Goal: Transaction & Acquisition: Purchase product/service

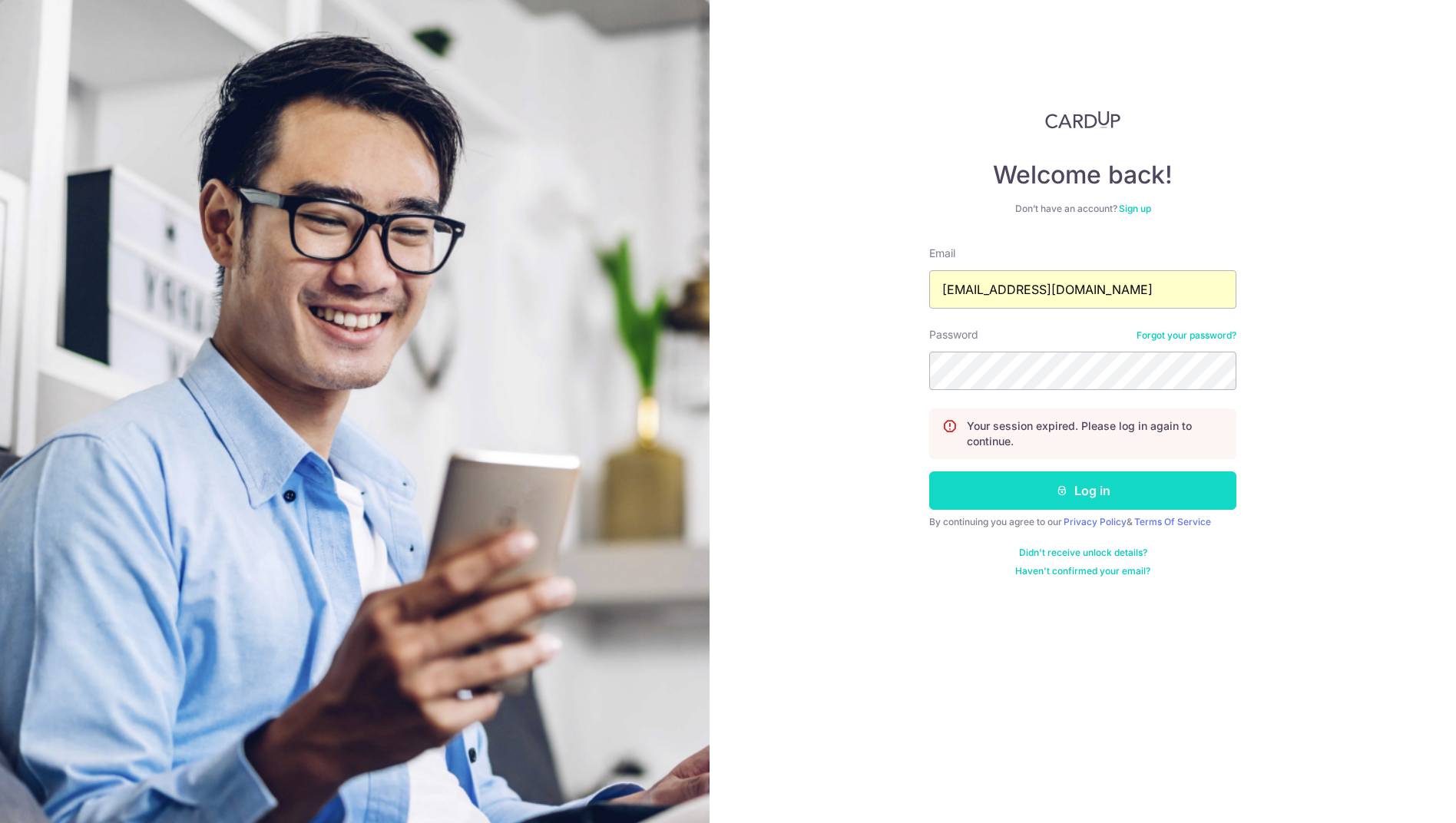
click at [1043, 486] on button "Log in" at bounding box center [1082, 491] width 307 height 39
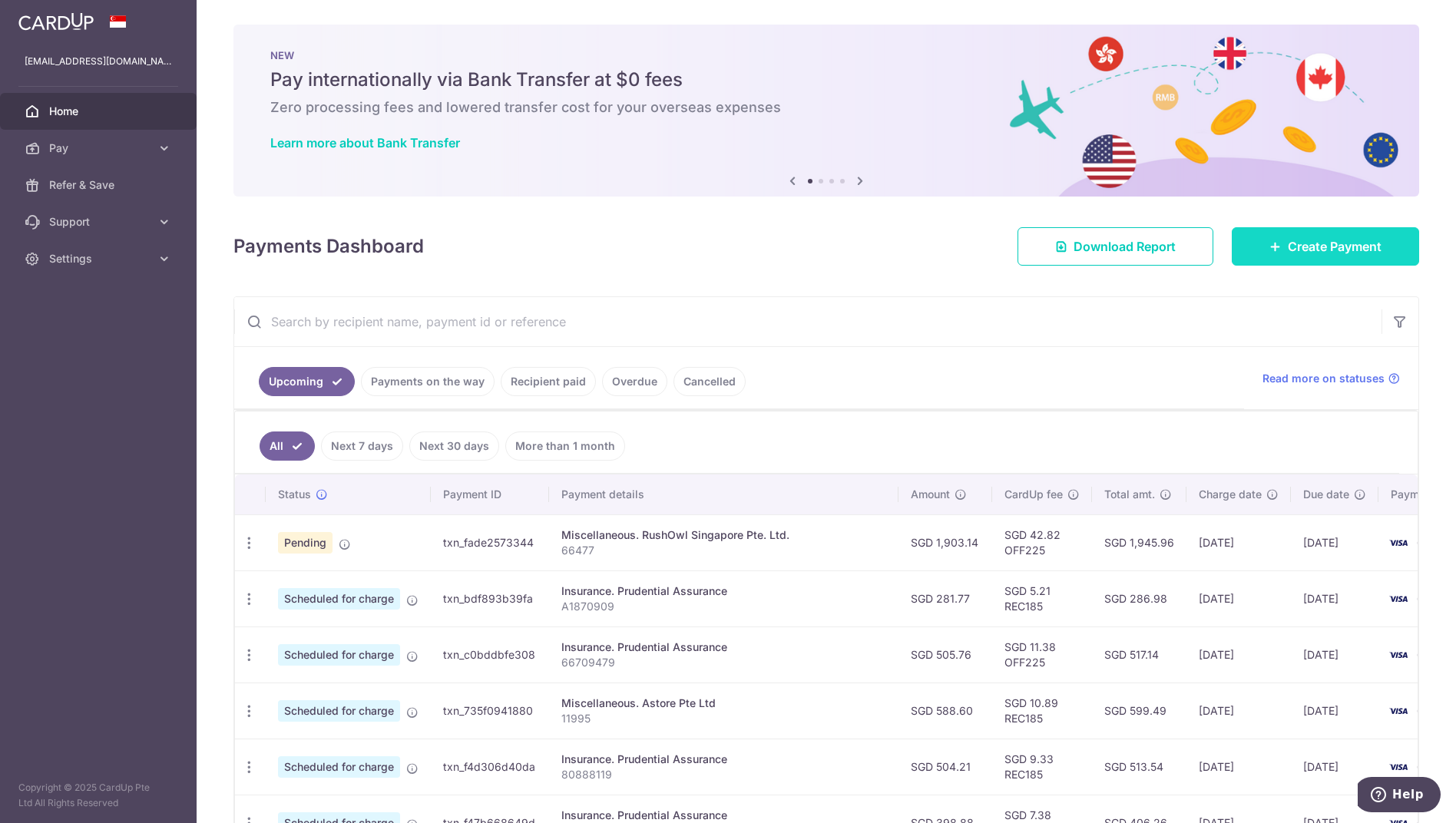
click at [1349, 234] on link "Create Payment" at bounding box center [1325, 247] width 187 height 39
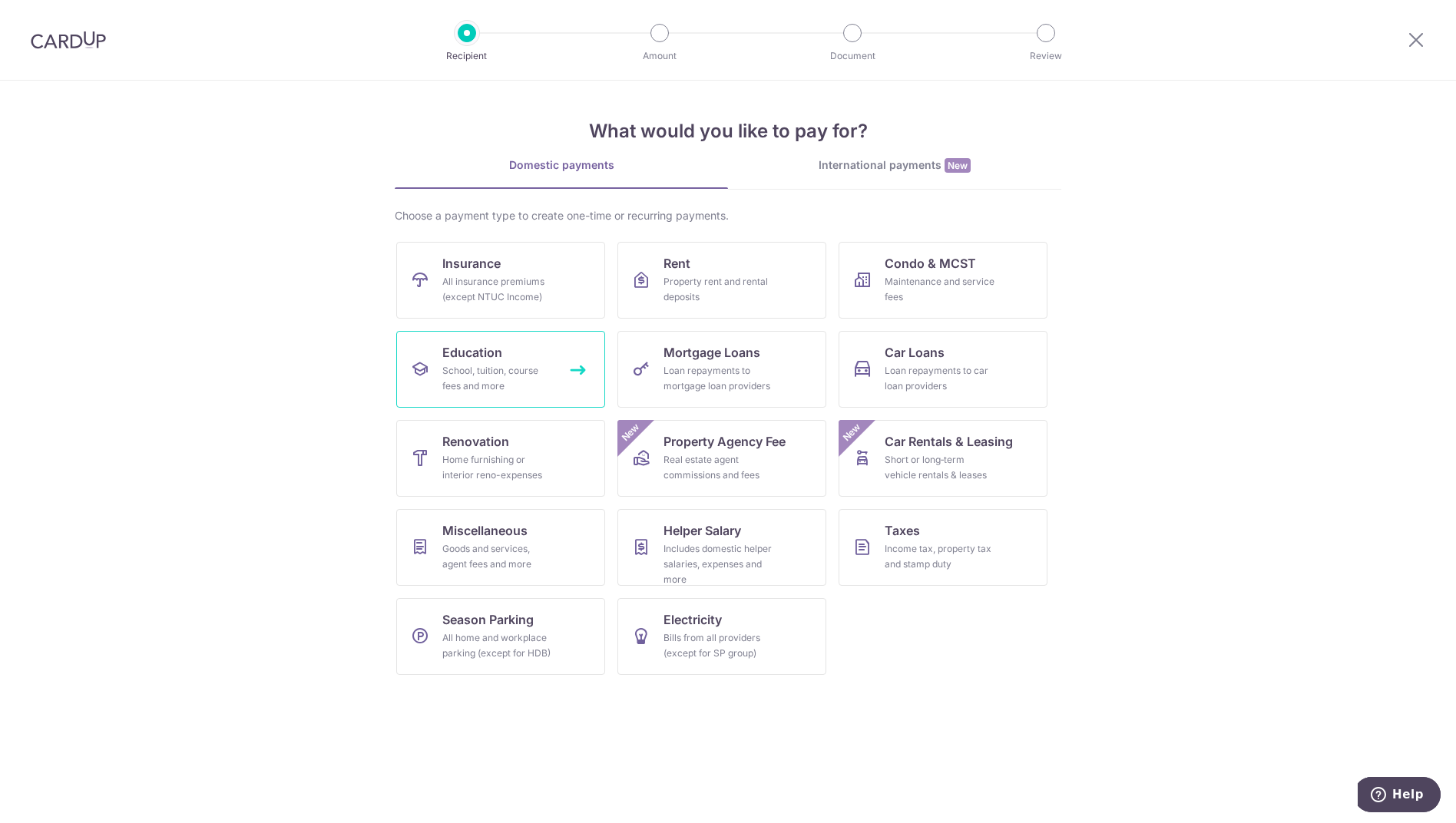
click at [497, 387] on div "School, tuition, course fees and more" at bounding box center [497, 379] width 111 height 31
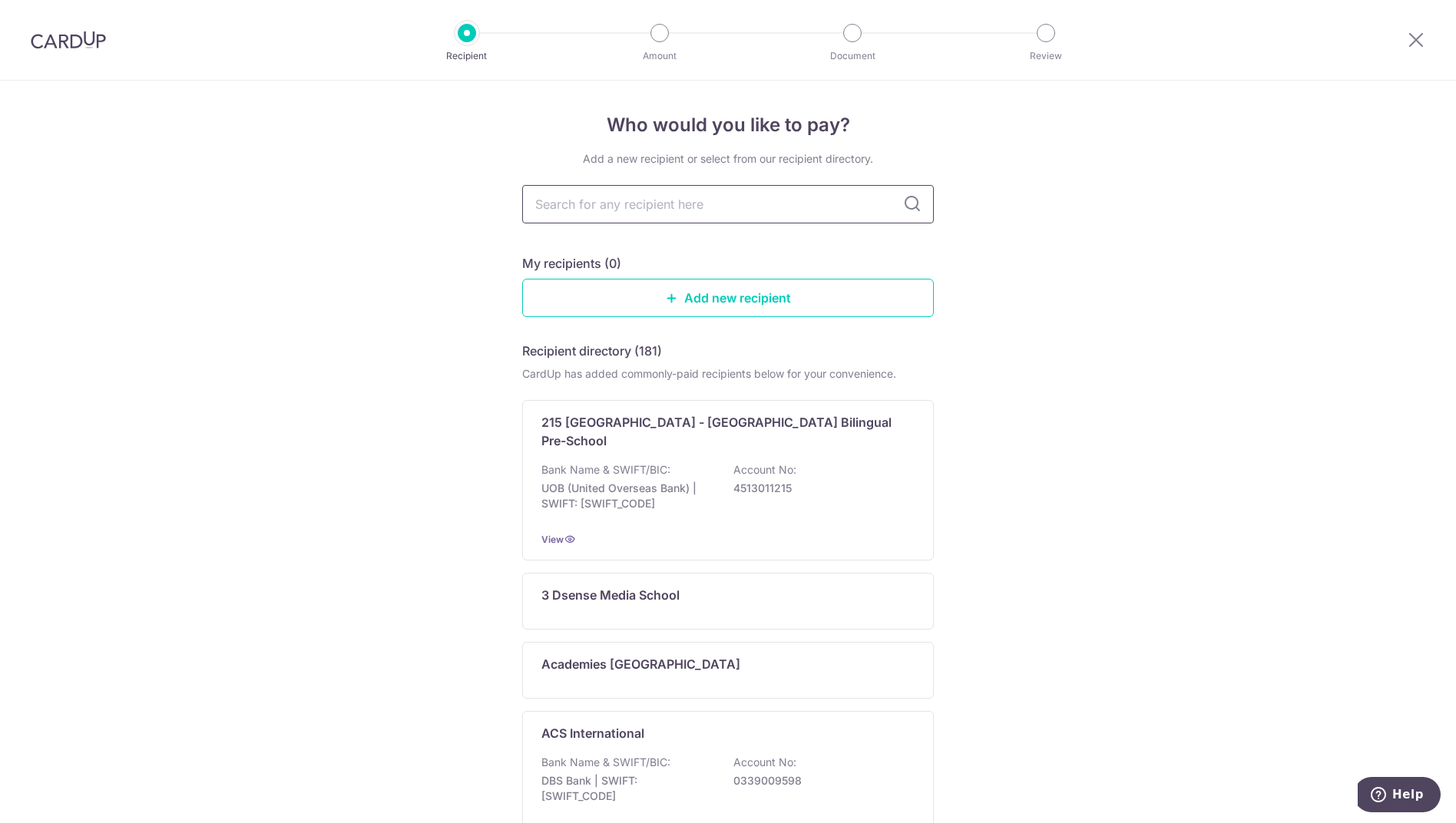
click at [690, 208] on input "text" at bounding box center [728, 204] width 411 height 39
type input "invictus"
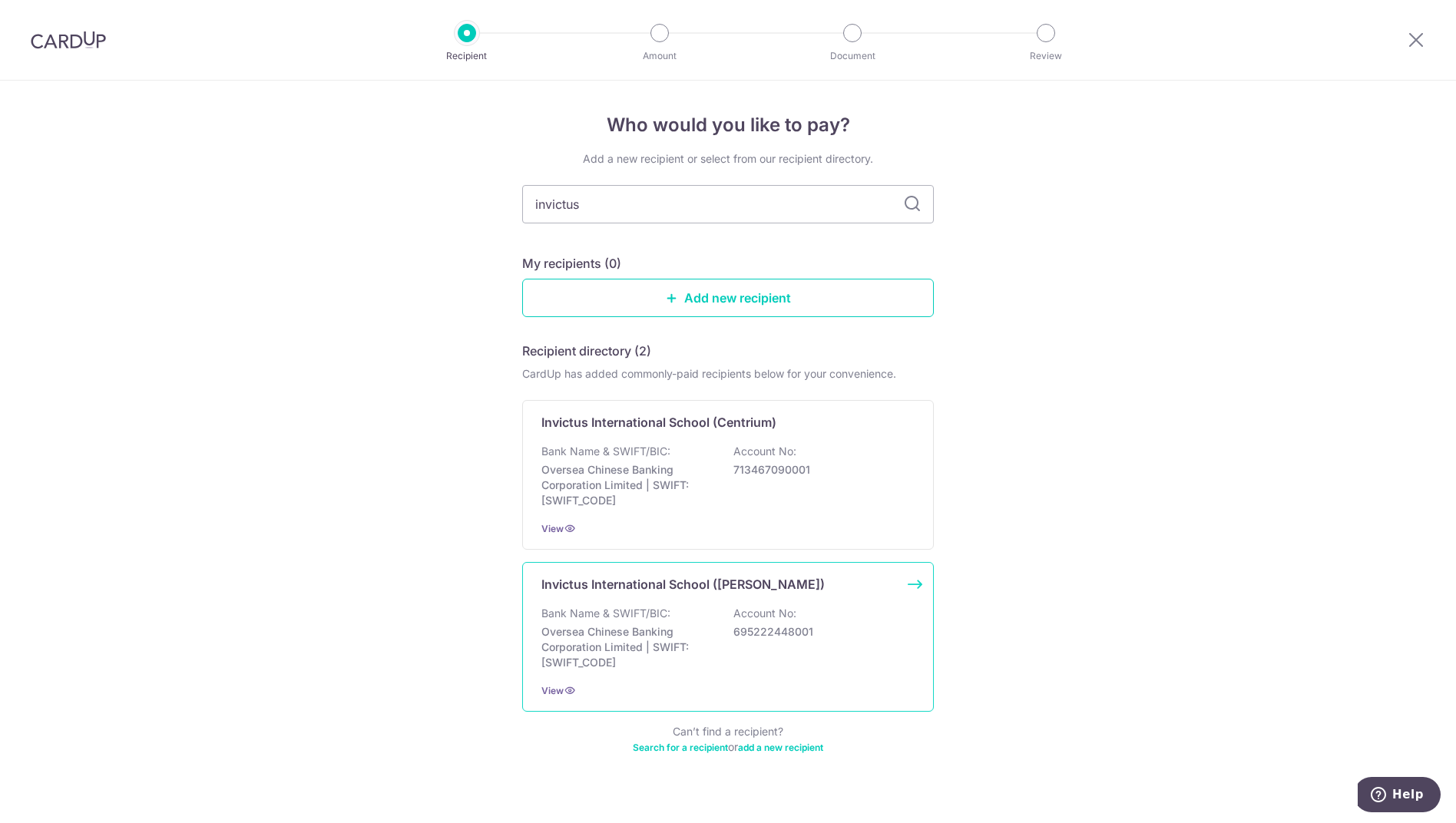
click at [669, 573] on div "Invictus International School (Dempsey) Bank Name & SWIFT/BIC: Oversea Chinese …" at bounding box center [728, 636] width 411 height 149
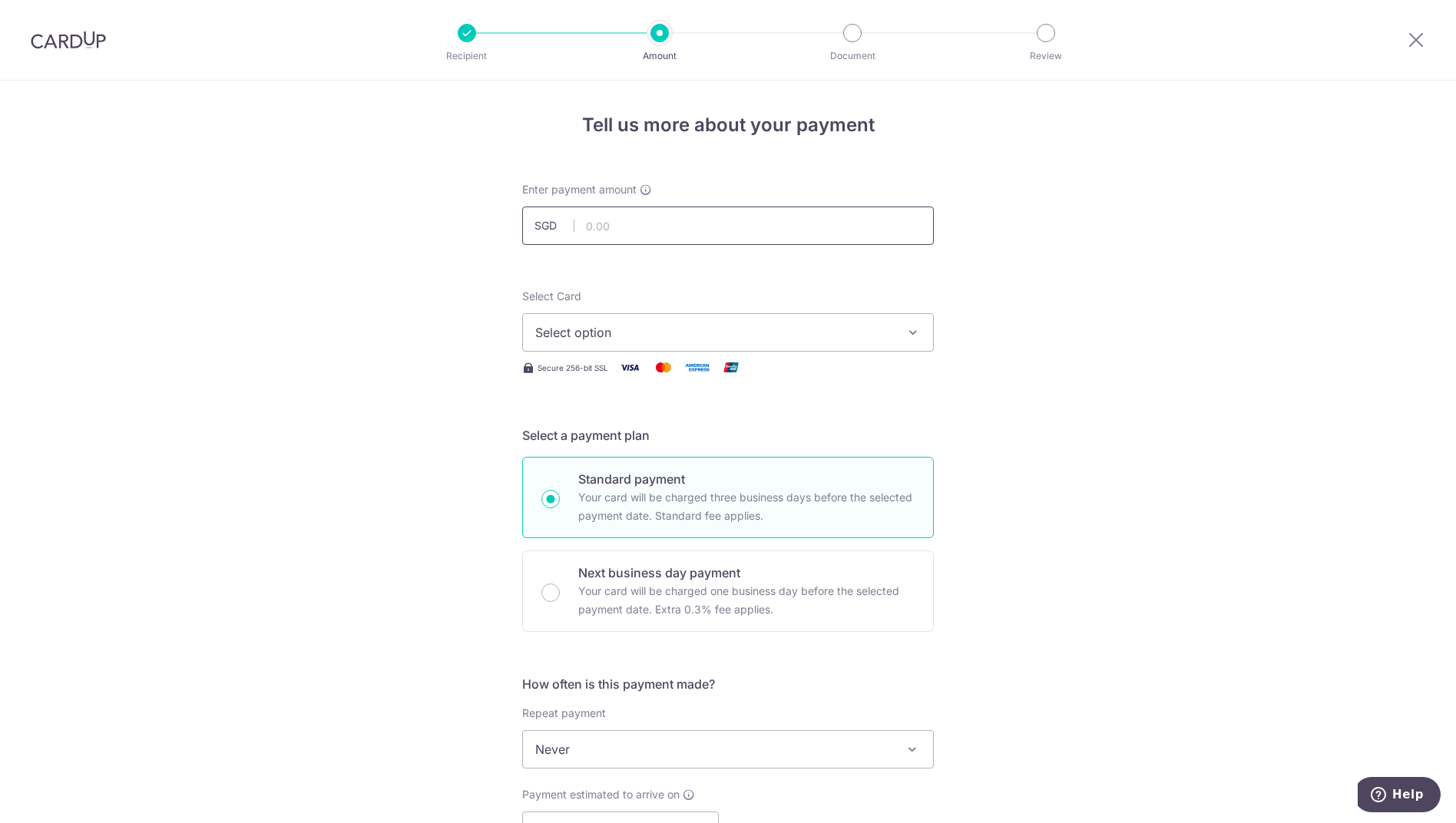
click at [622, 223] on input "text" at bounding box center [728, 226] width 411 height 39
type input "4,571.93"
click at [588, 330] on span "Select option" at bounding box center [713, 332] width 357 height 18
drag, startPoint x: 589, startPoint y: 436, endPoint x: 630, endPoint y: 433, distance: 41.1
click at [589, 436] on span "**** 6070" at bounding box center [601, 441] width 59 height 18
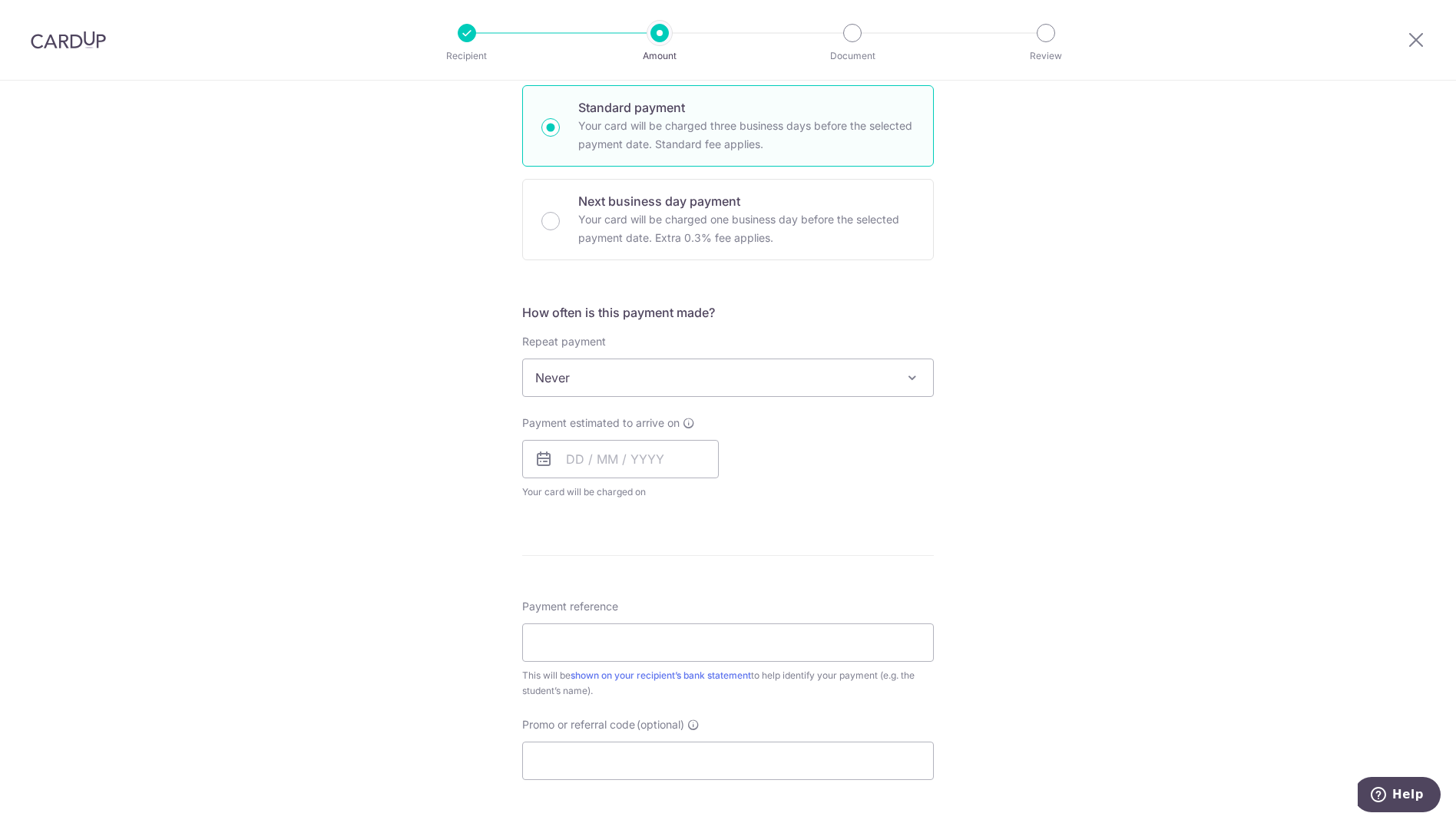
scroll to position [461, 0]
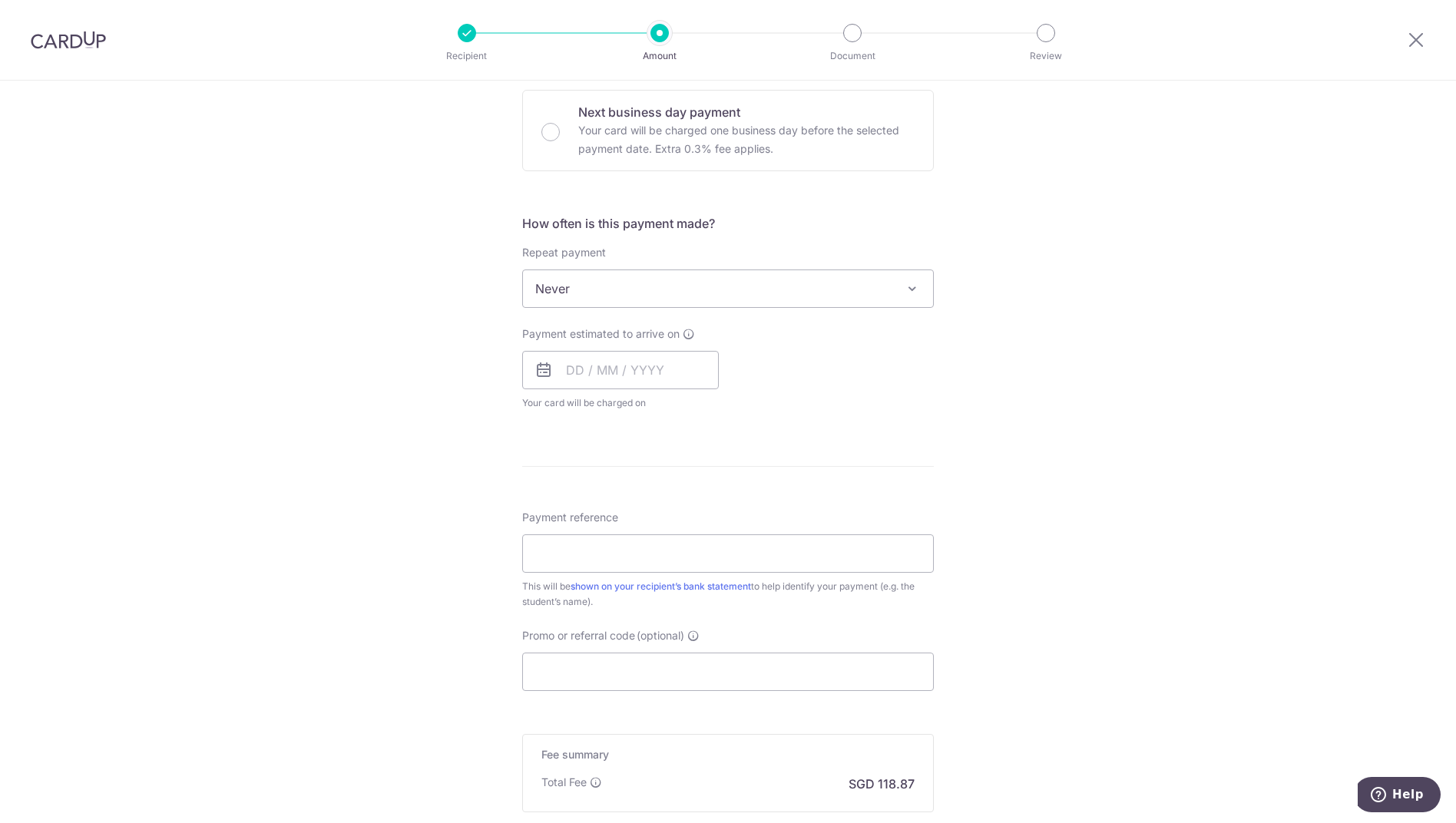
click at [671, 292] on span "Never" at bounding box center [728, 289] width 410 height 37
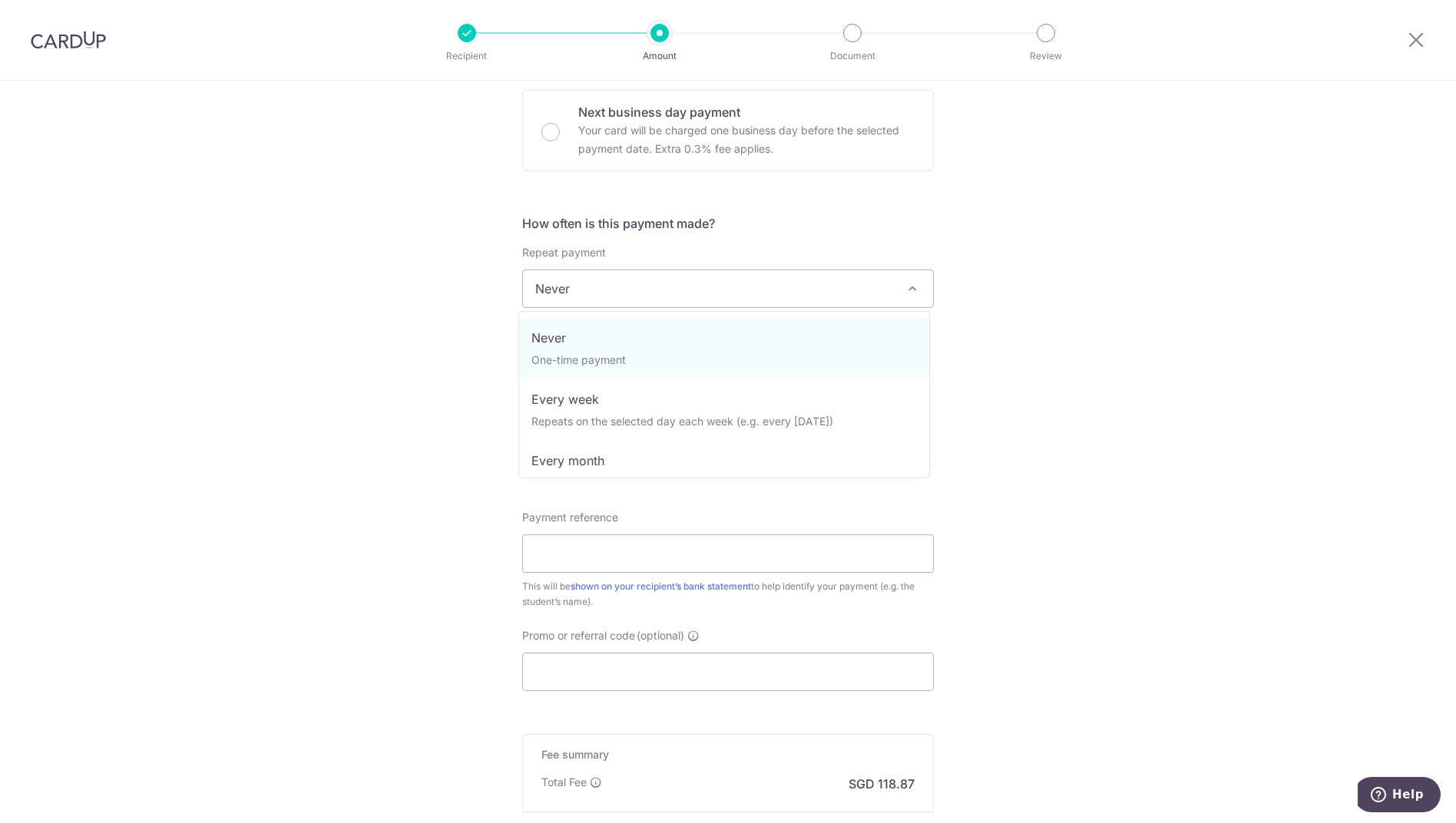
click at [1094, 273] on div "Tell us more about your payment Enter payment amount SGD 4,571.93 4571.93 Selec…" at bounding box center [728, 315] width 1456 height 1390
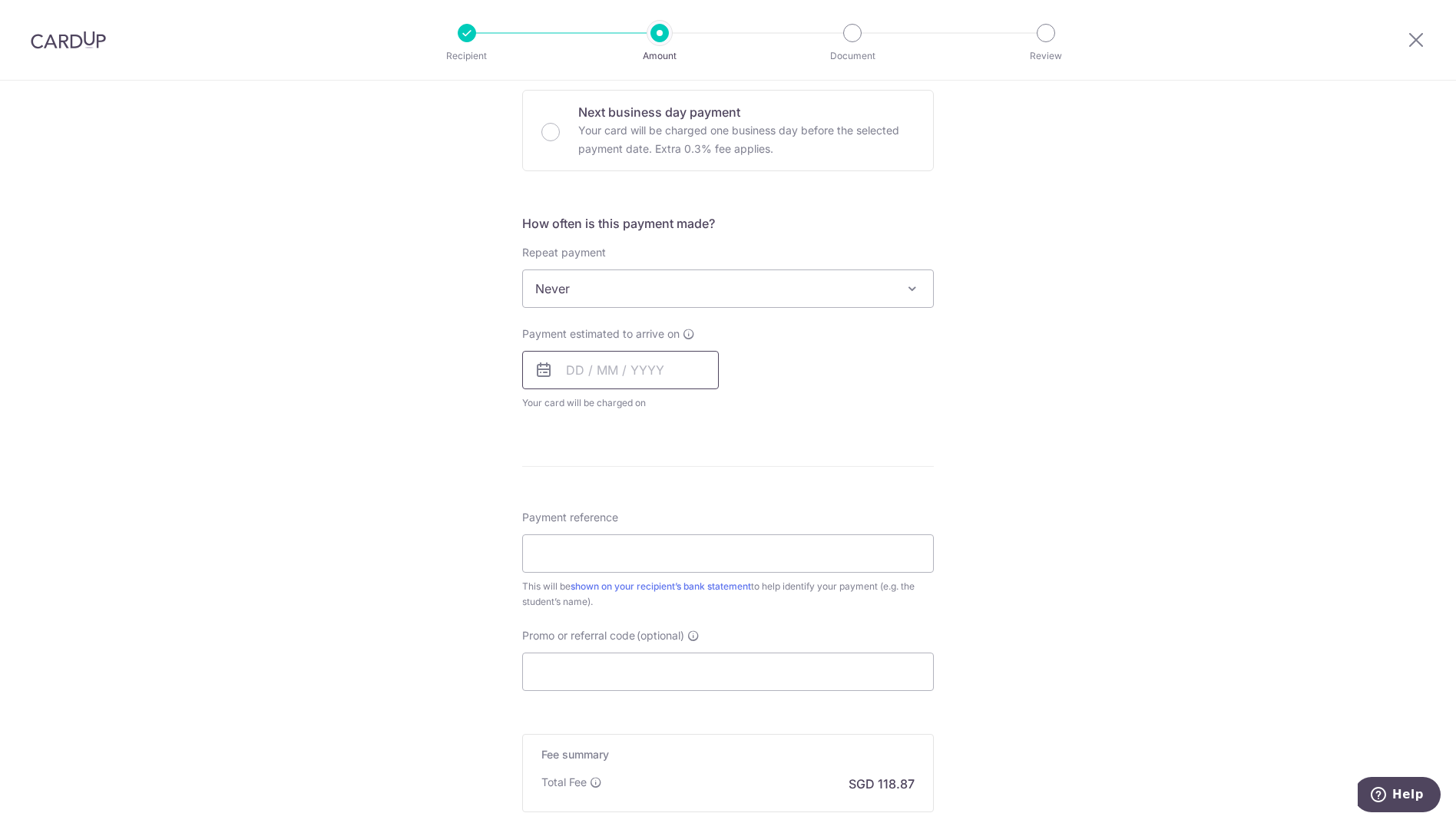
click at [670, 387] on input "text" at bounding box center [621, 370] width 197 height 39
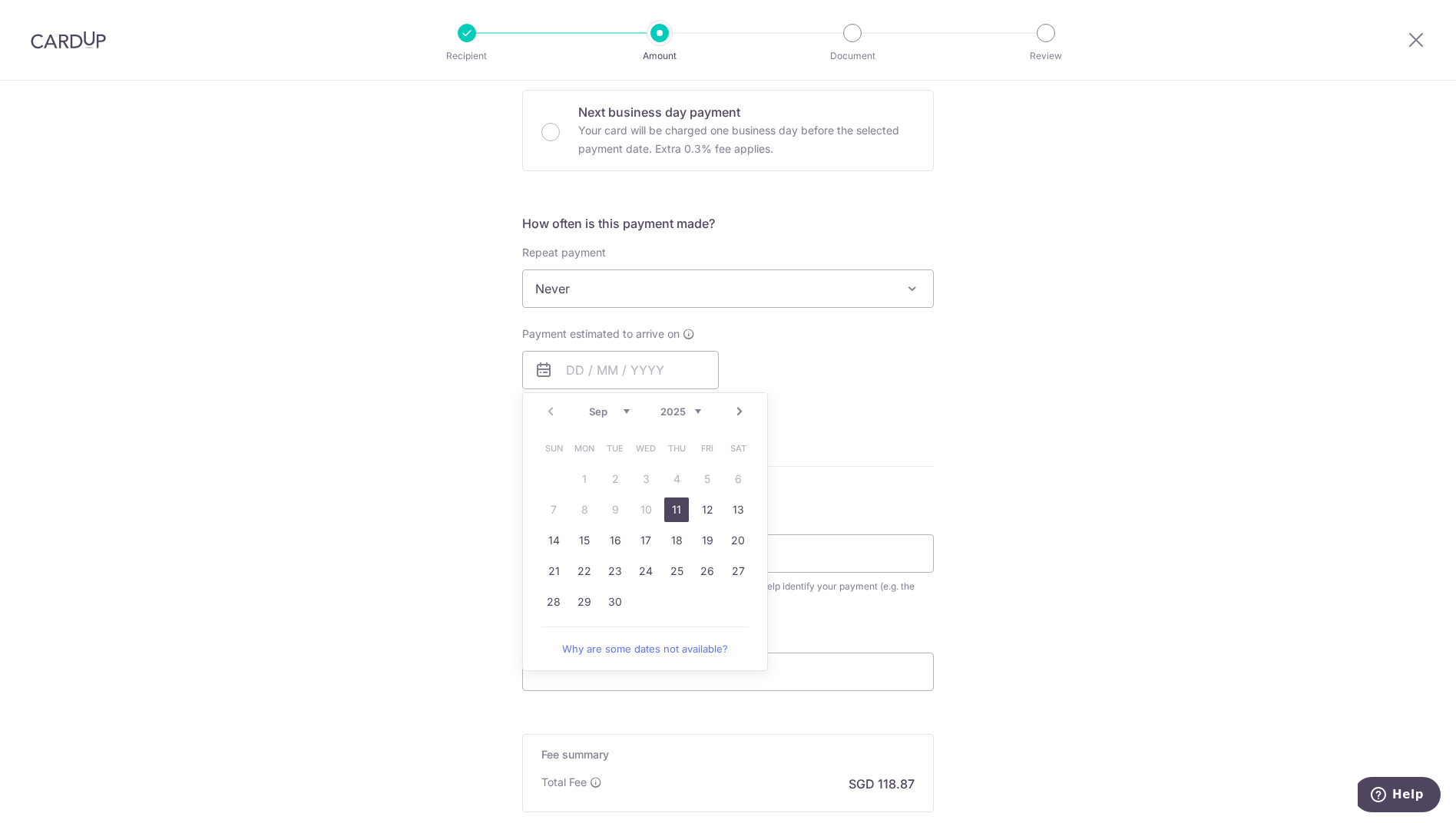
drag, startPoint x: 898, startPoint y: 415, endPoint x: 804, endPoint y: 410, distance: 94.1
click at [896, 415] on div "How often is this payment made? Repeat payment Never Every week Every month Eve…" at bounding box center [728, 318] width 411 height 209
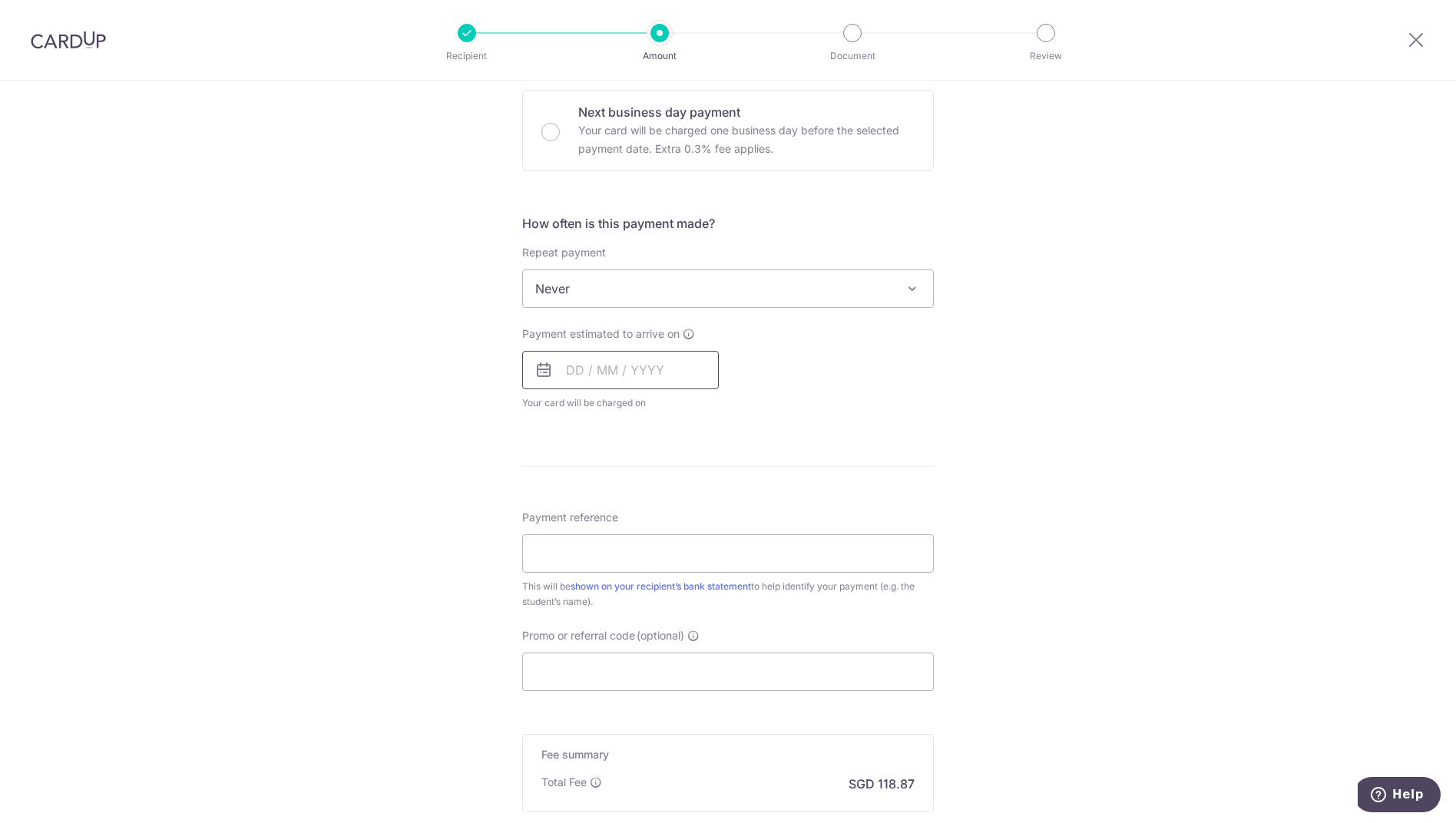
click at [643, 375] on input "text" at bounding box center [621, 370] width 197 height 39
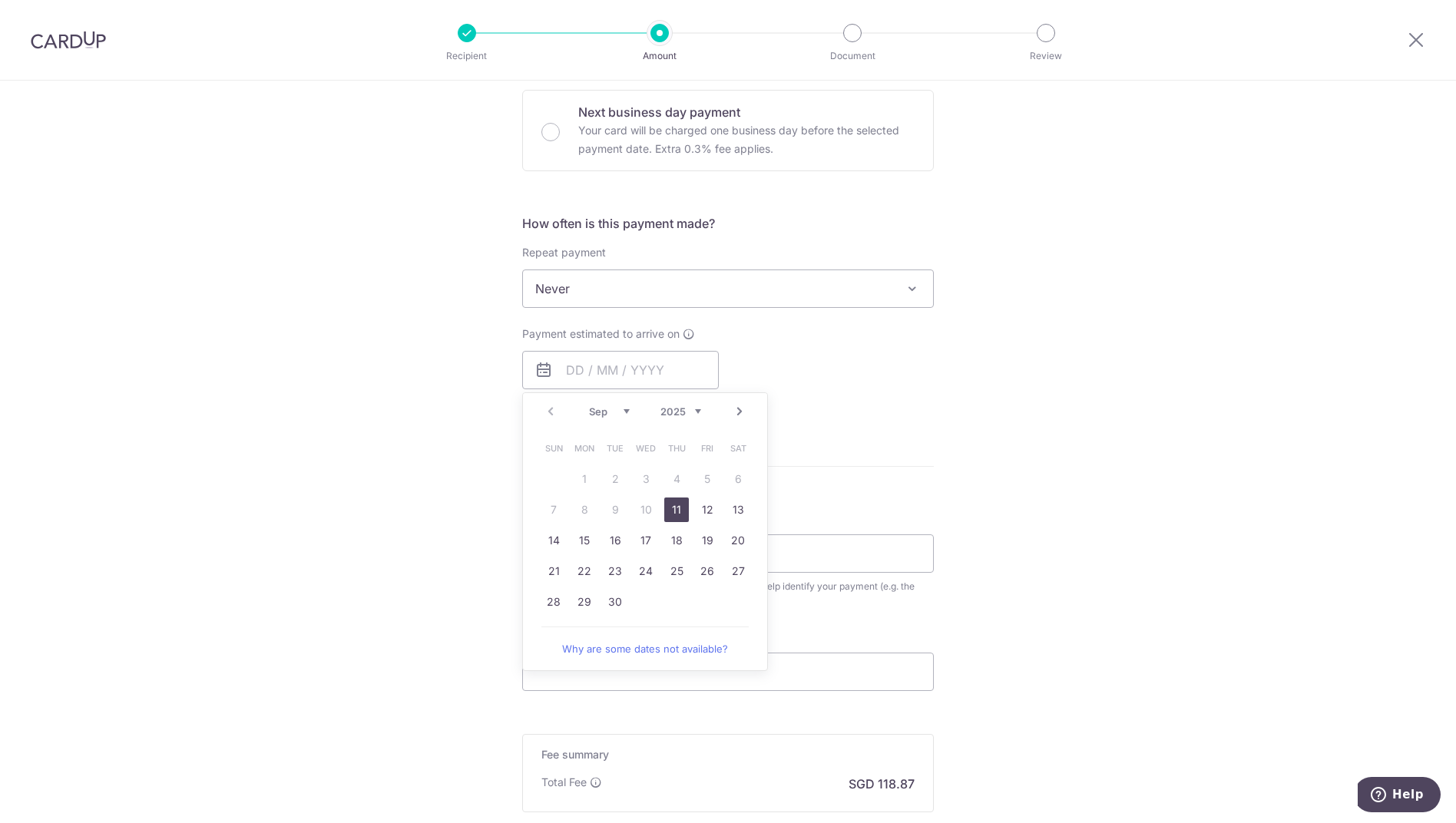
click at [679, 512] on link "11" at bounding box center [676, 510] width 25 height 25
type input "[DATE]"
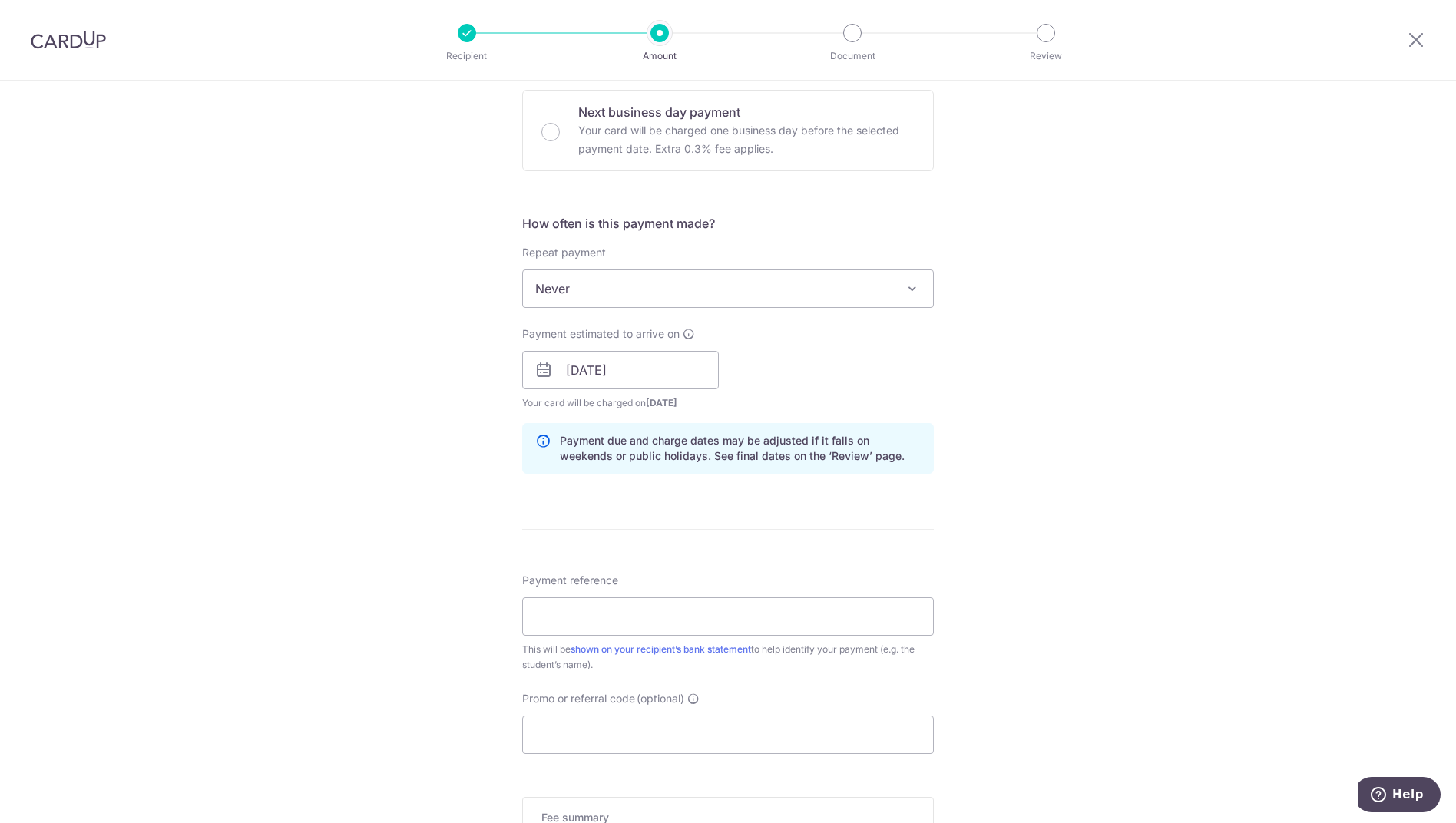
click at [1077, 444] on div "Tell us more about your payment Enter payment amount SGD 4,571.93 4571.93 Selec…" at bounding box center [728, 346] width 1456 height 1452
click at [615, 622] on input "Payment reference" at bounding box center [728, 617] width 411 height 39
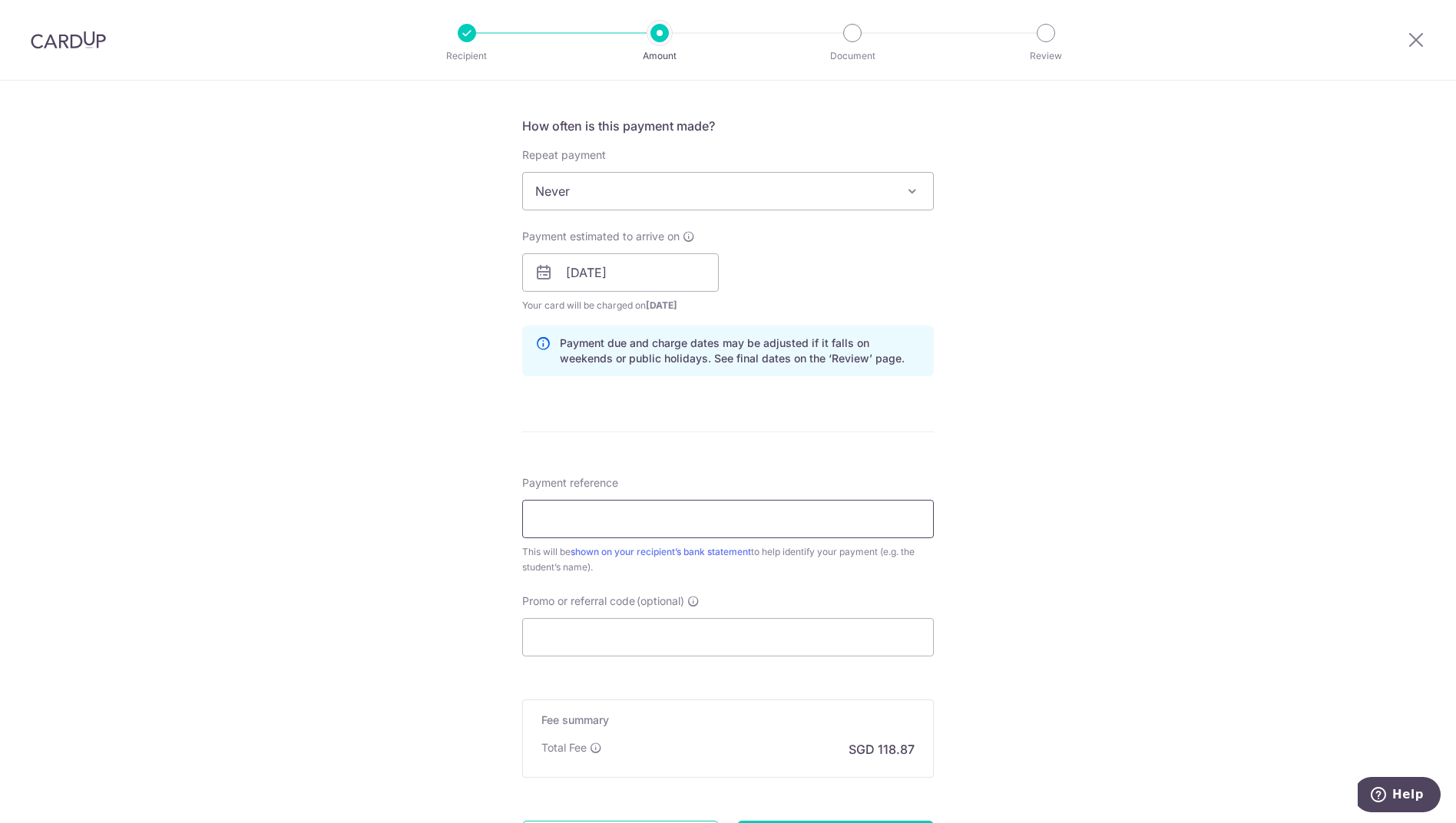
paste input "DEM-INV2508-31903"
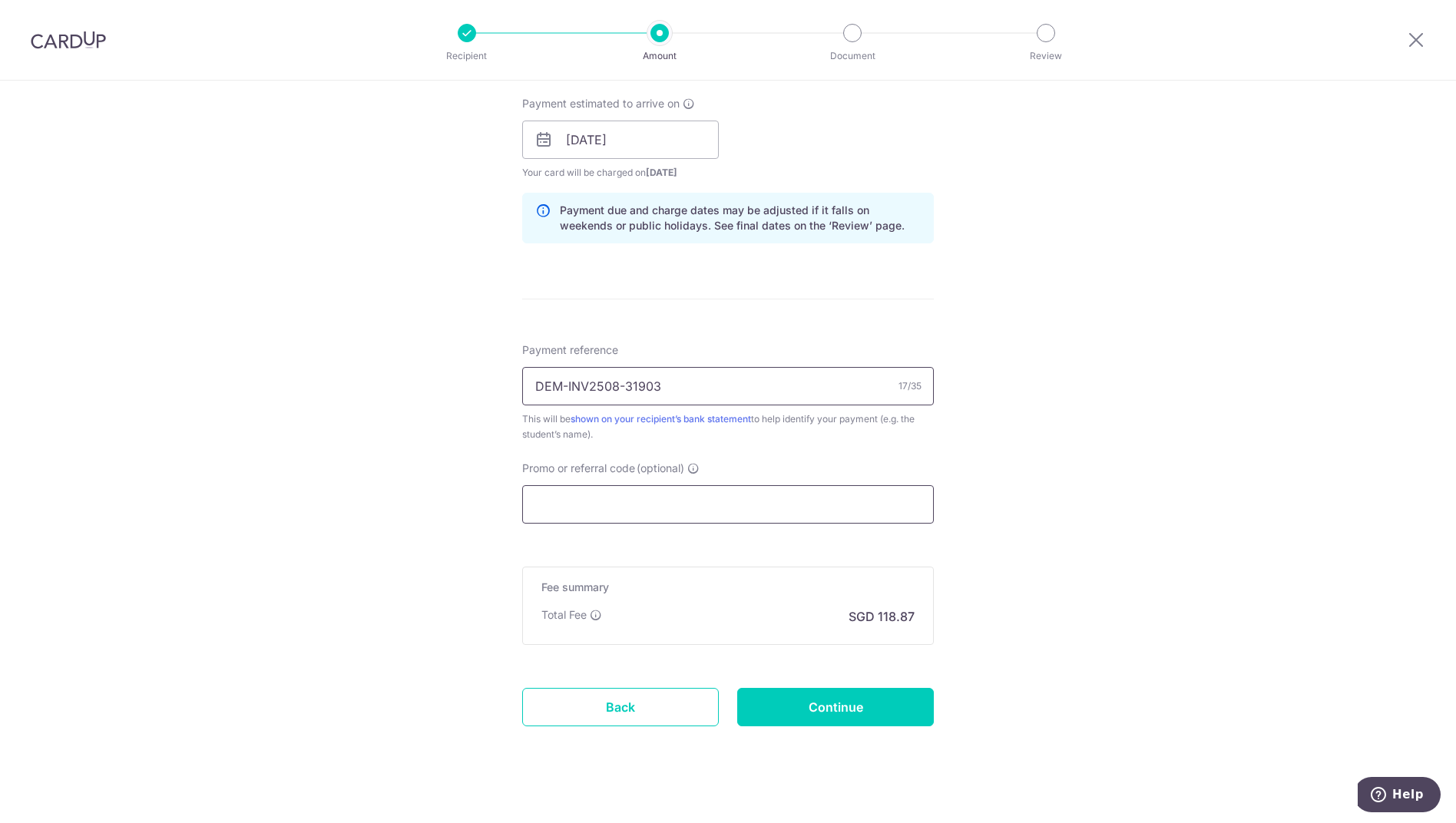
type input "DEM-INV2508-31903"
click at [628, 491] on input "Promo or referral code (optional)" at bounding box center [728, 505] width 411 height 39
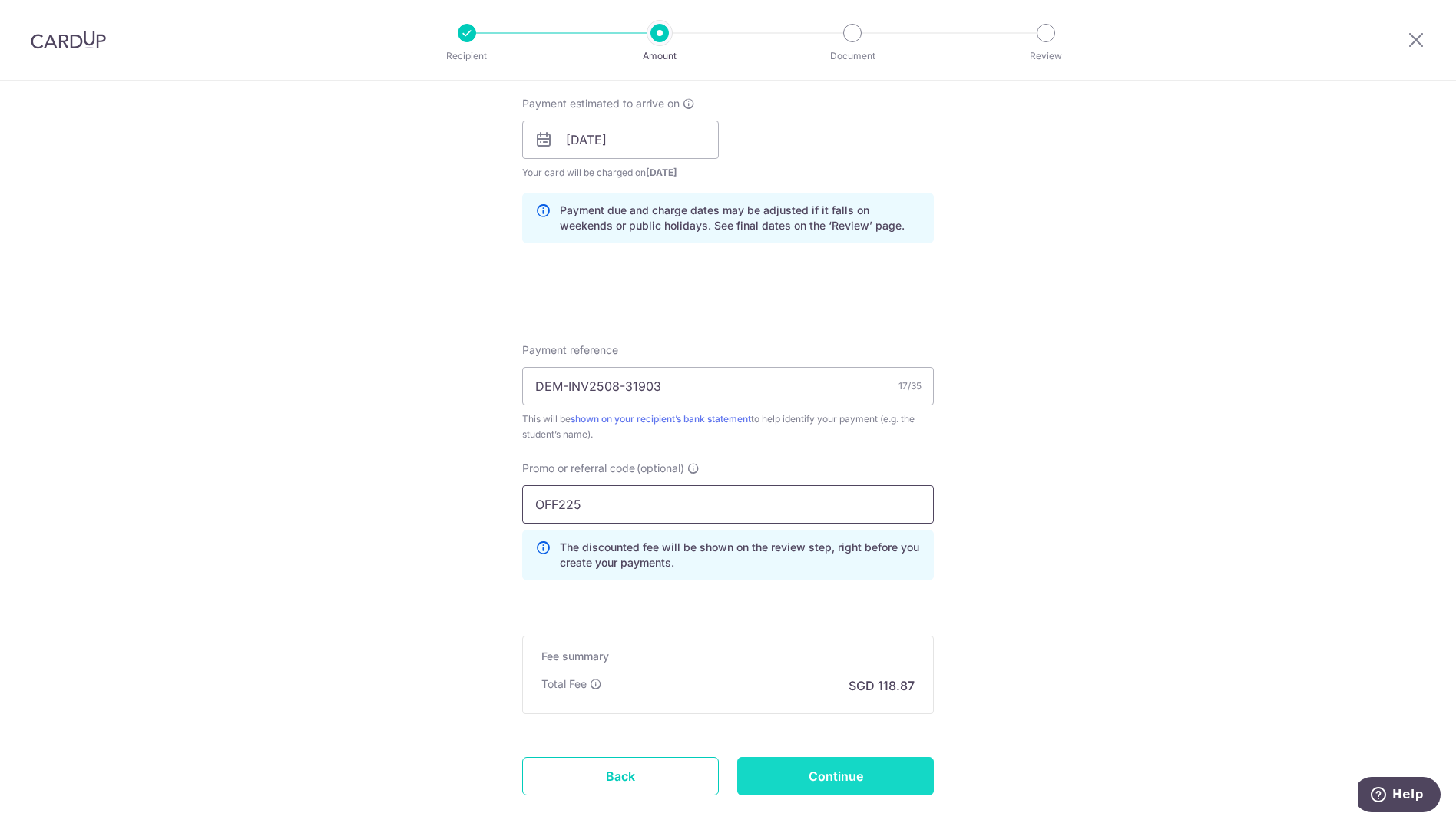
type input "OFF225"
click at [837, 778] on input "Continue" at bounding box center [835, 777] width 197 height 39
type input "Create Schedule"
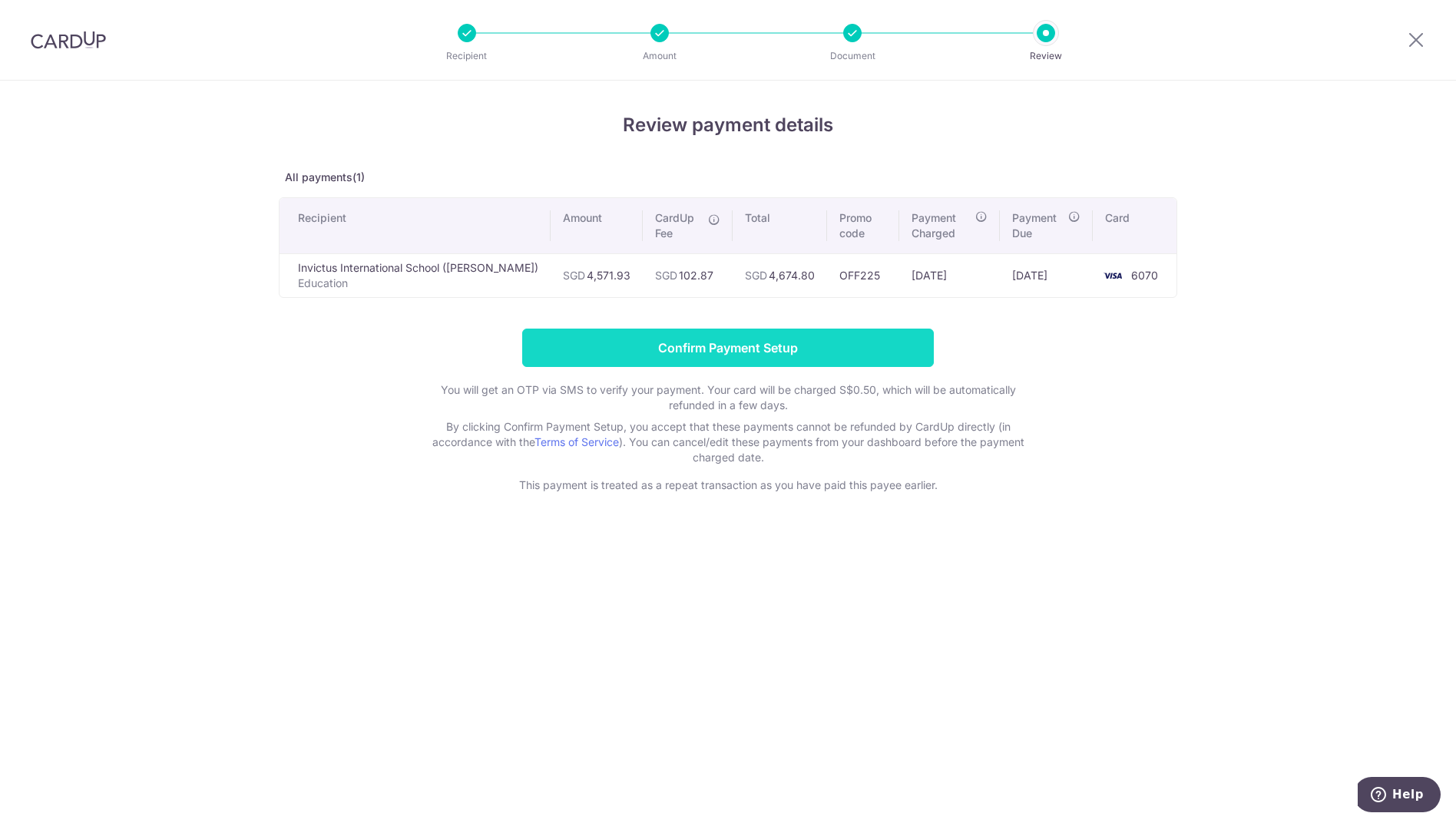
click at [833, 349] on input "Confirm Payment Setup" at bounding box center [728, 348] width 411 height 39
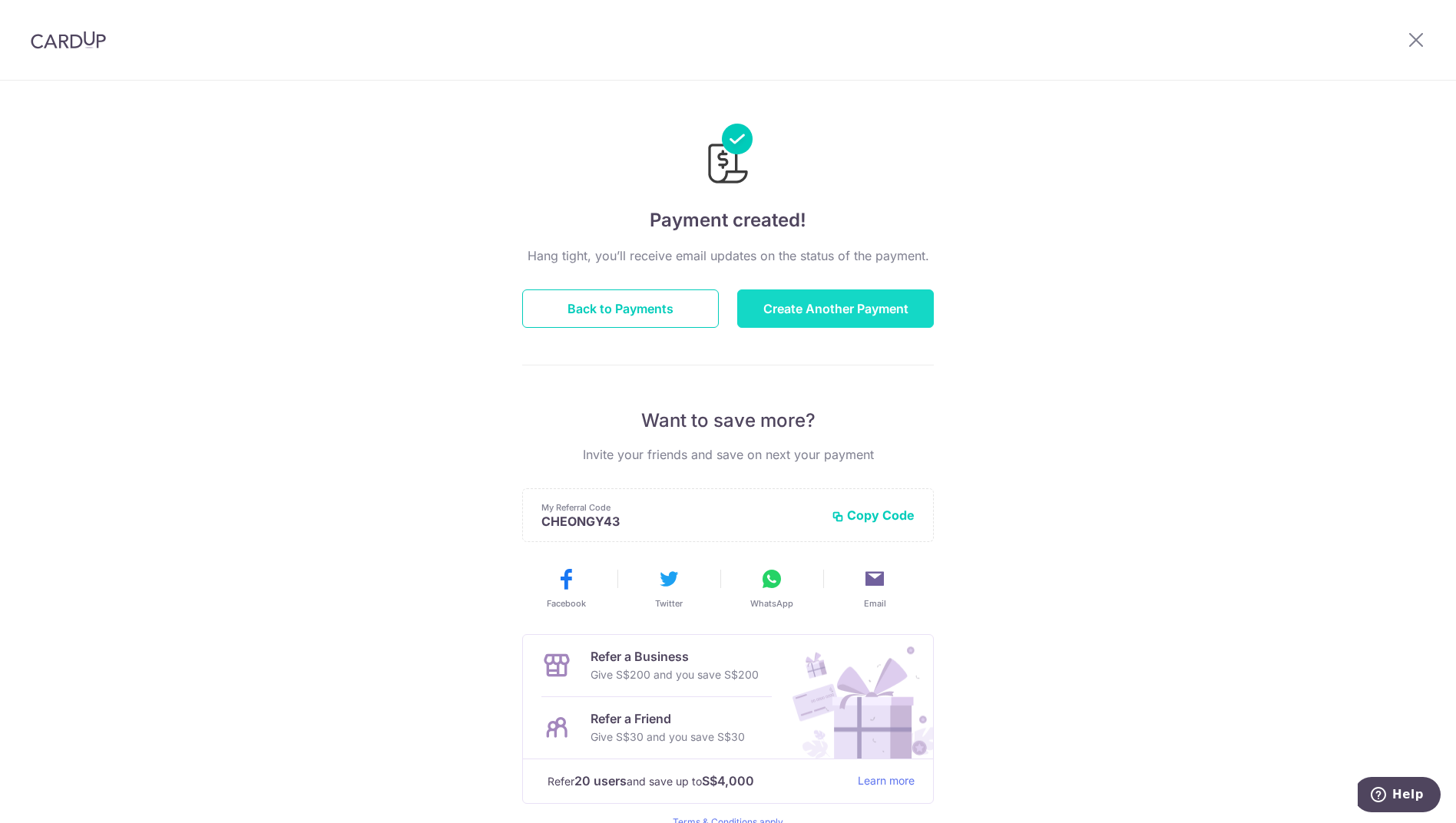
click at [767, 312] on button "Create Another Payment" at bounding box center [835, 308] width 197 height 39
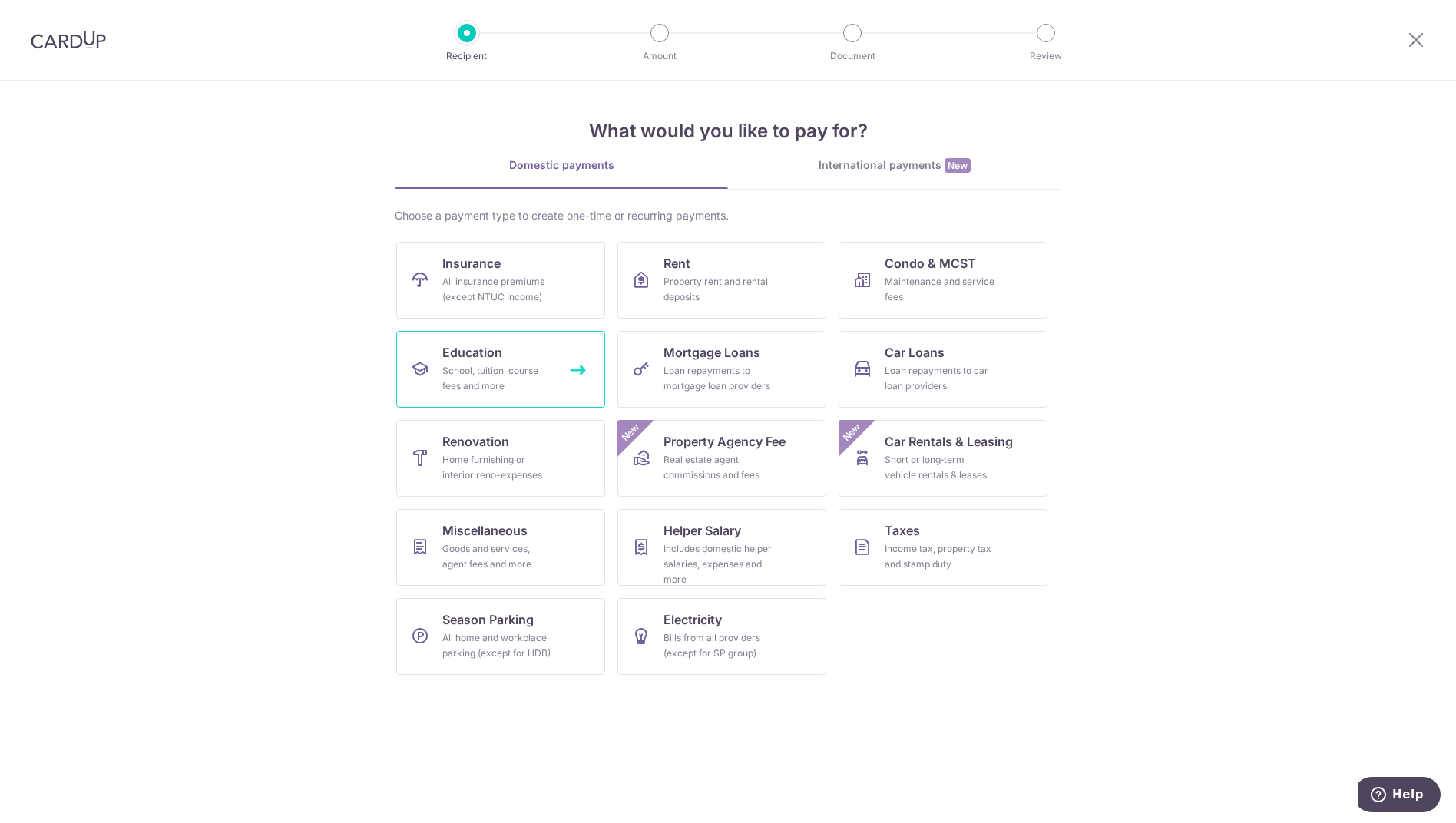
click at [525, 383] on div "School, tuition, course fees and more" at bounding box center [497, 379] width 111 height 31
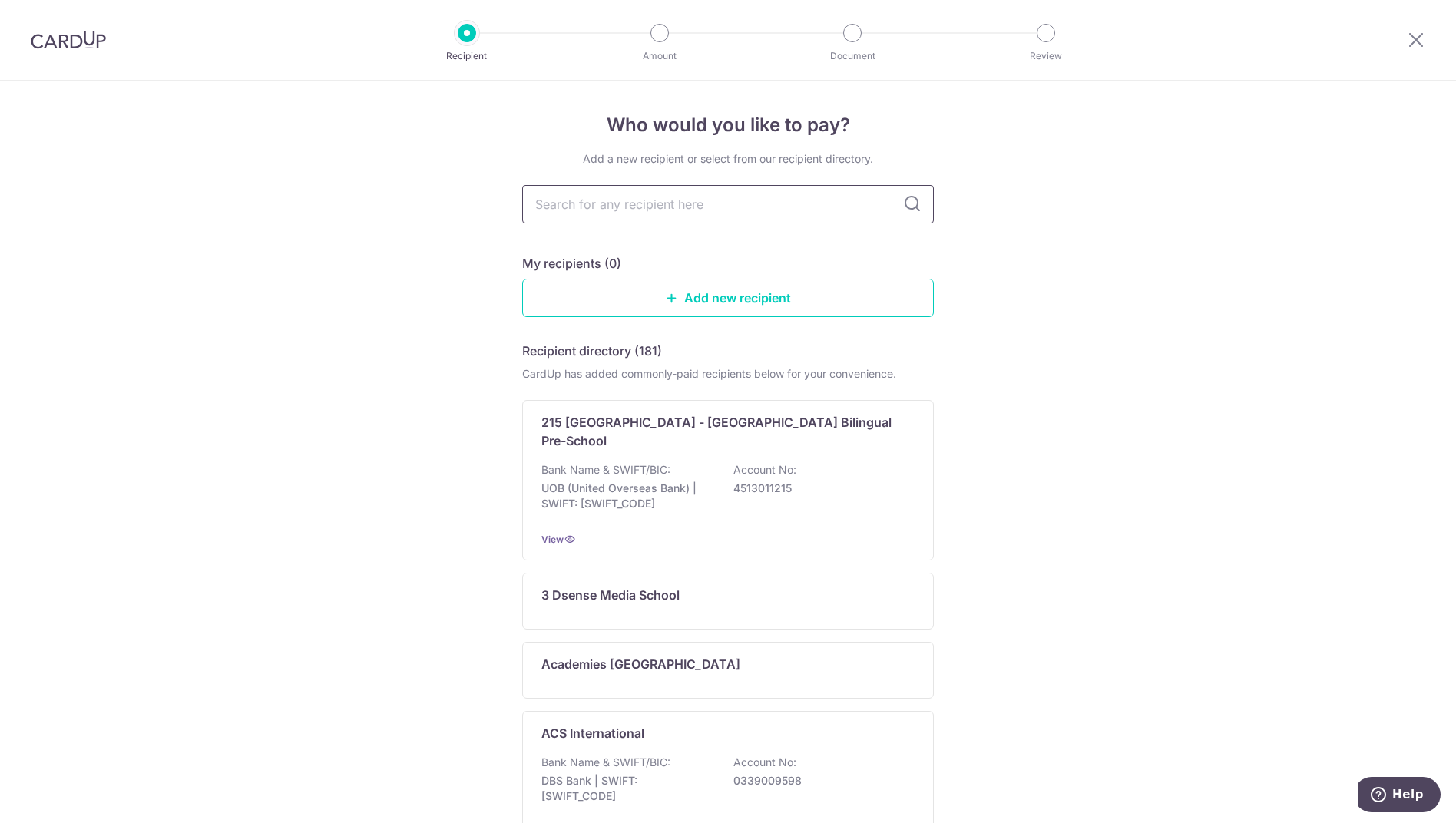
click at [671, 209] on input "text" at bounding box center [728, 204] width 411 height 39
type input "incivtus"
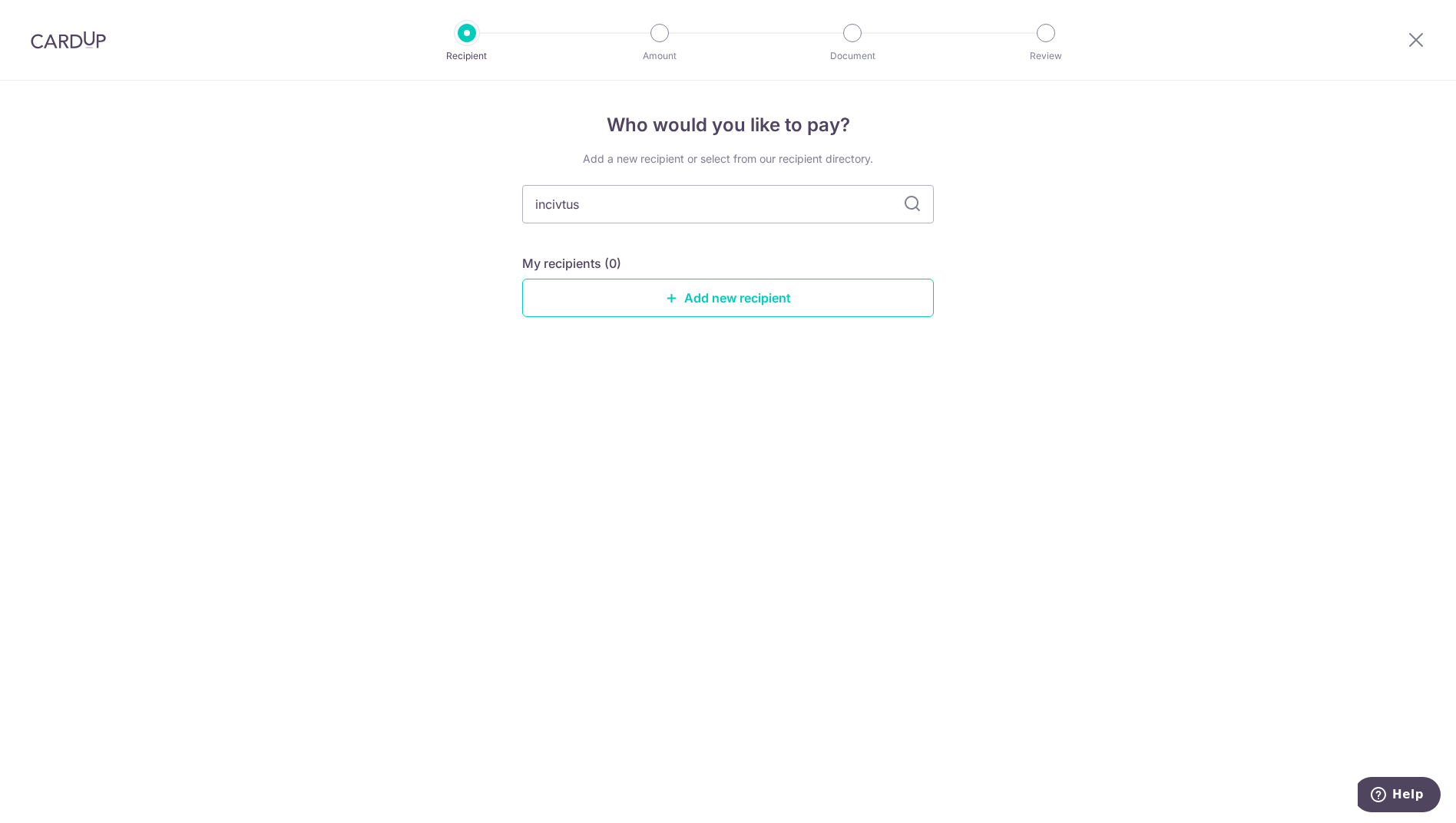
drag, startPoint x: 590, startPoint y: 204, endPoint x: 437, endPoint y: 192, distance: 153.5
click at [437, 192] on div "Who would you like to pay? Add a new recipient or select from our recipient dir…" at bounding box center [728, 452] width 1456 height 743
type input "invictus"
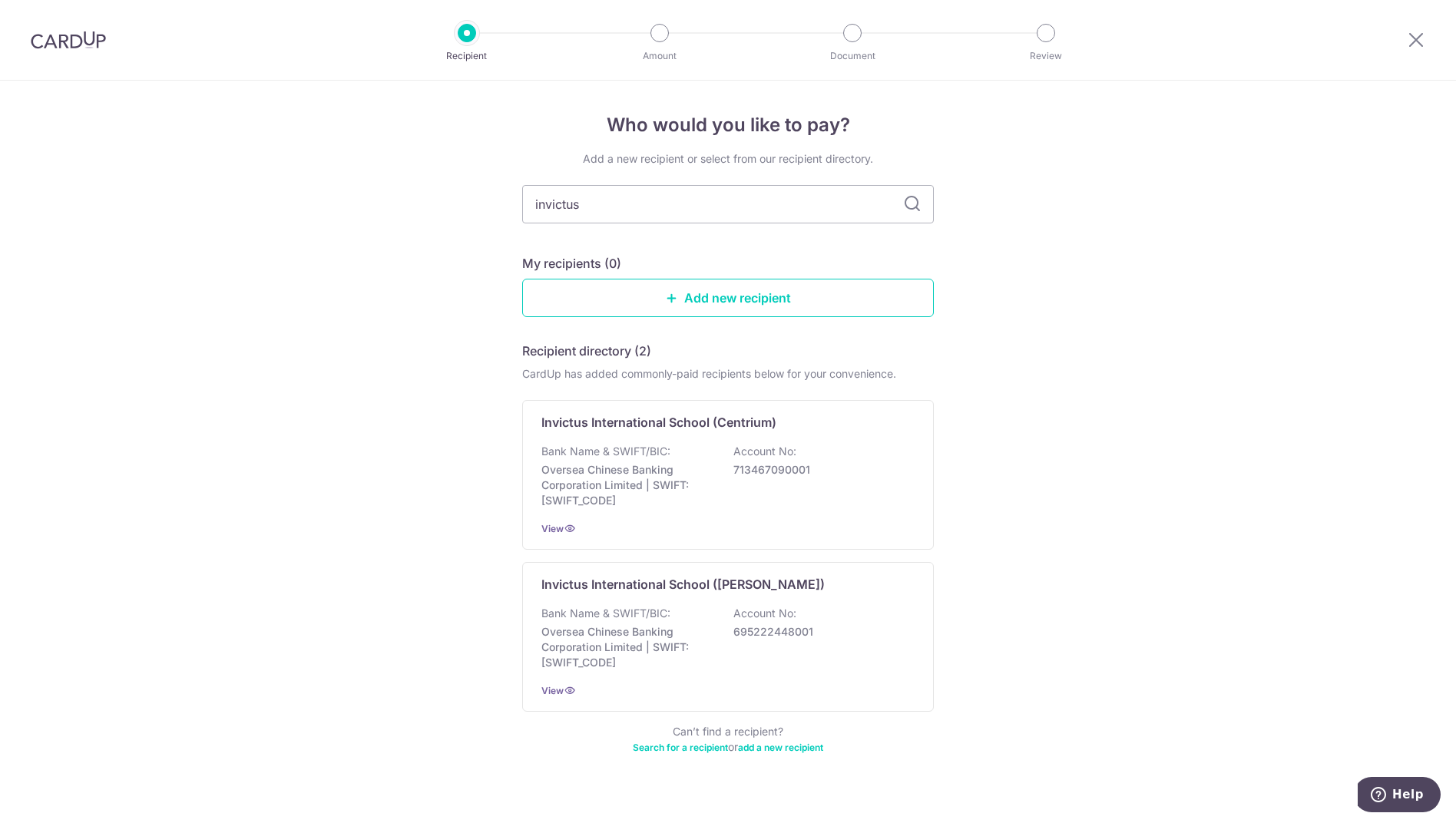
click at [596, 580] on p "Invictus International School (Dempsey)" at bounding box center [683, 584] width 283 height 18
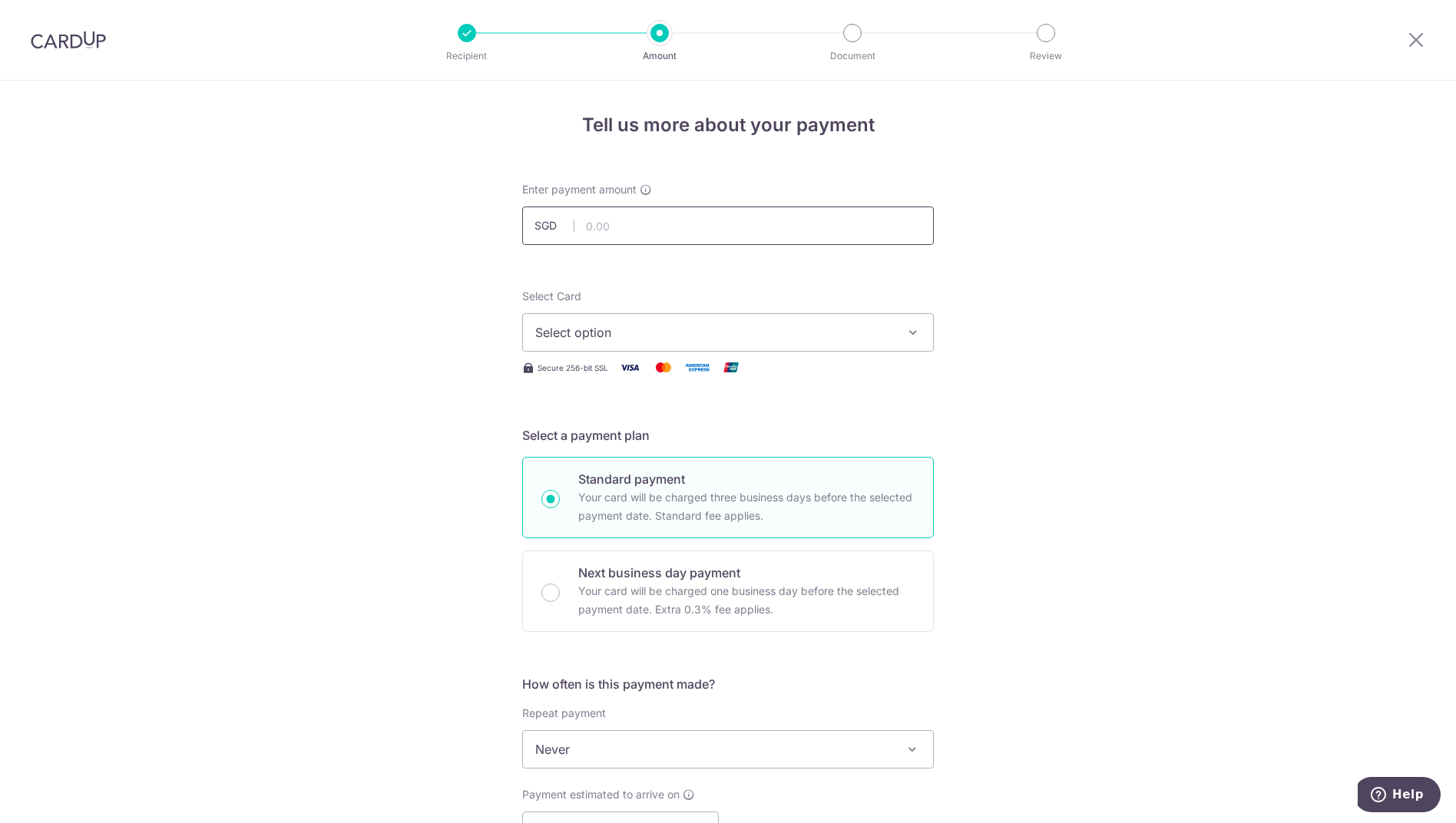
click at [614, 227] on input "text" at bounding box center [728, 226] width 411 height 39
type input "4,812.56"
click at [672, 334] on span "Select option" at bounding box center [713, 332] width 357 height 18
drag, startPoint x: 645, startPoint y: 448, endPoint x: 717, endPoint y: 449, distance: 72.0
click at [645, 448] on span "**** 6070" at bounding box center [728, 441] width 385 height 18
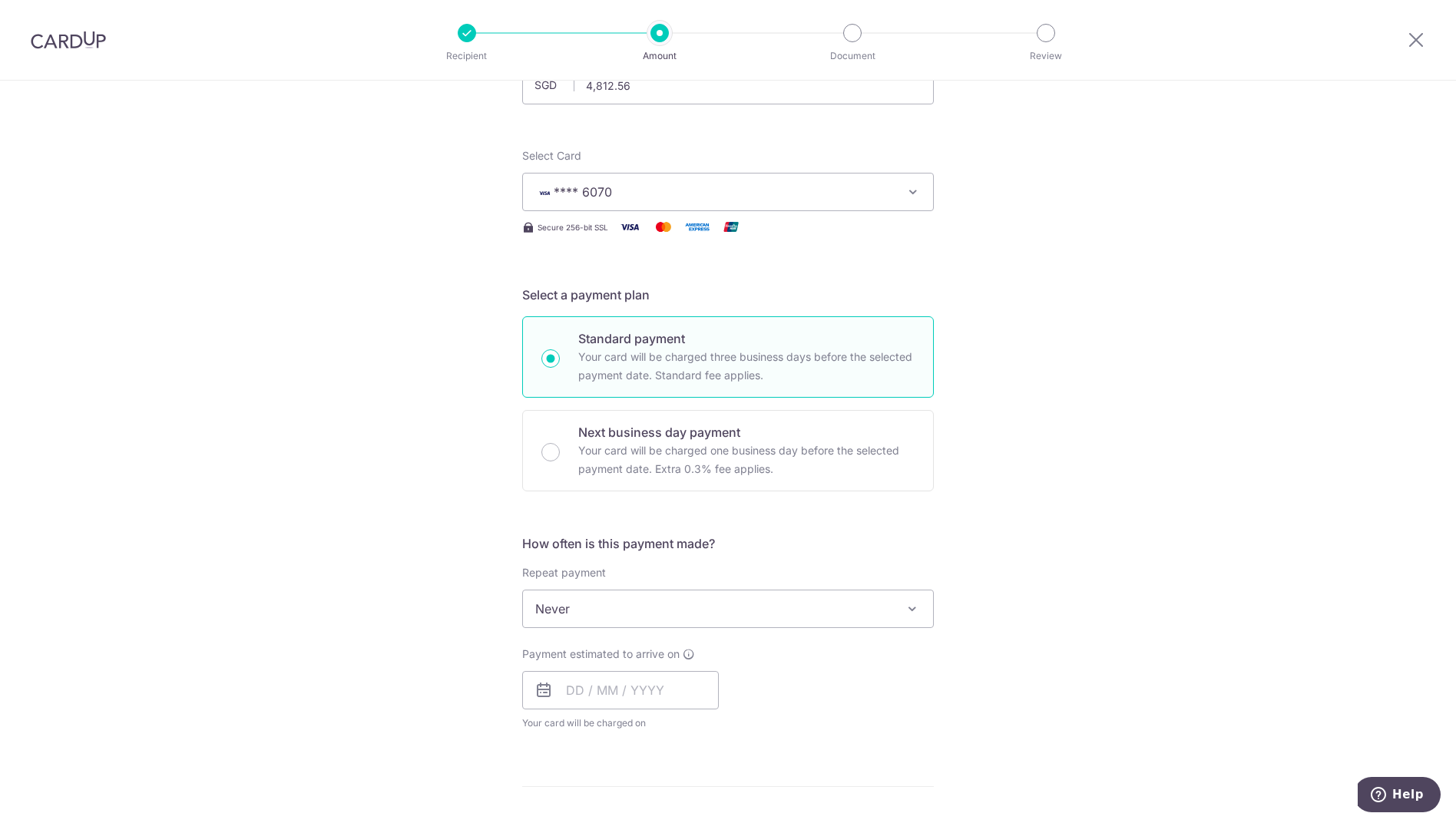
scroll to position [307, 0]
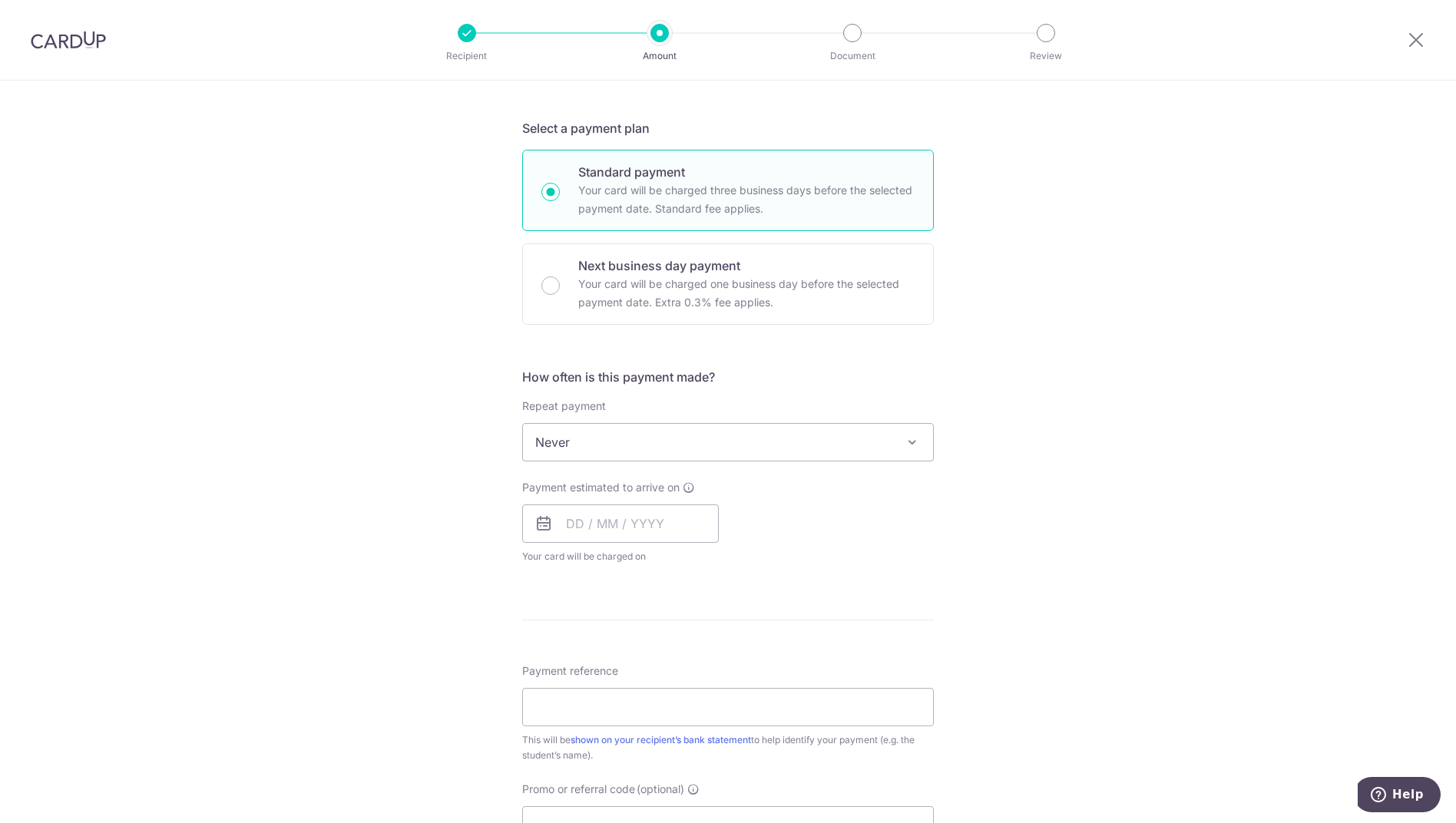
click at [686, 440] on span "Never" at bounding box center [728, 442] width 410 height 37
click at [608, 520] on input "text" at bounding box center [621, 524] width 197 height 39
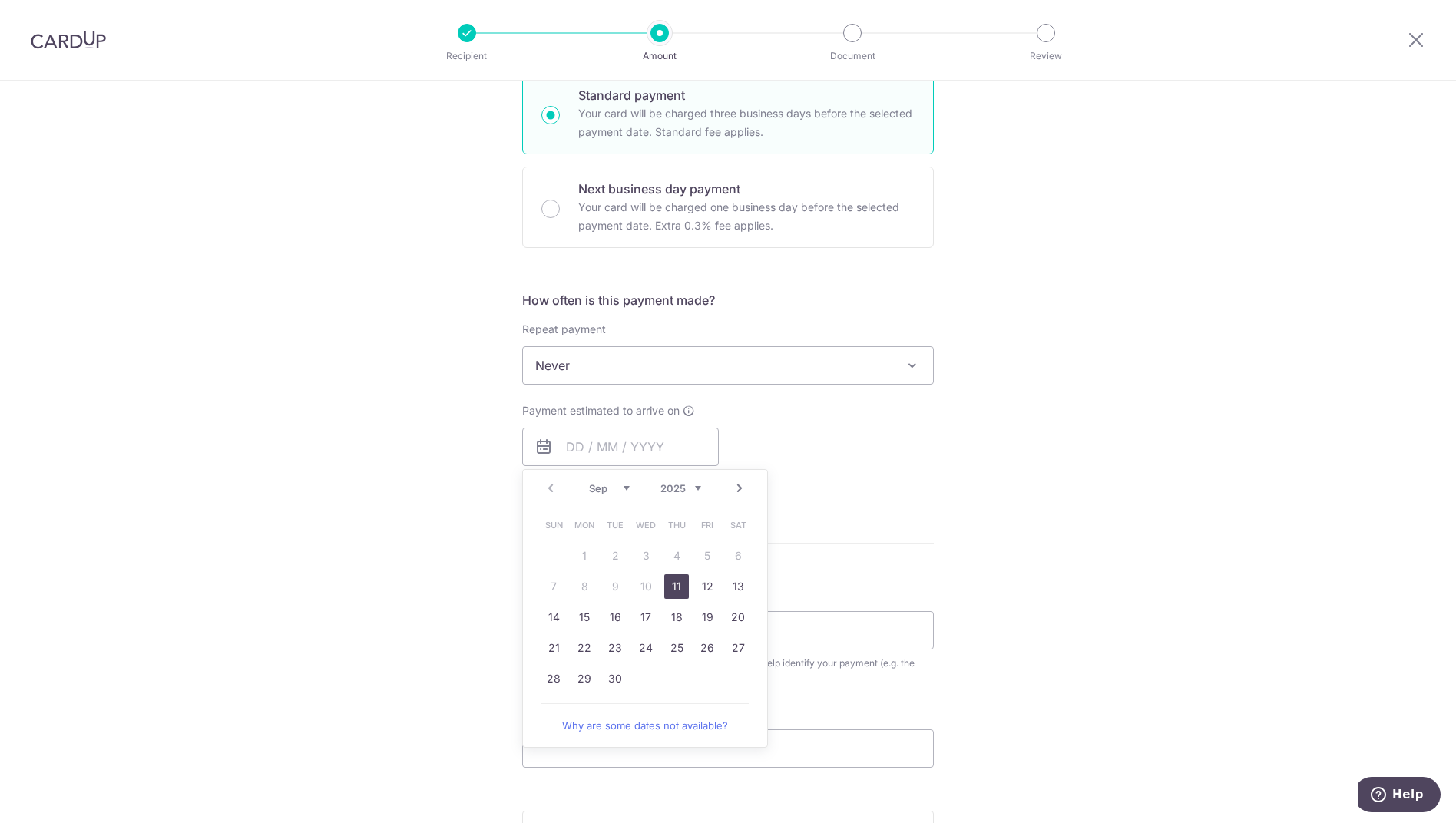
click at [730, 489] on link "Next" at bounding box center [739, 488] width 18 height 18
click at [709, 551] on link "3" at bounding box center [707, 556] width 25 height 25
type input "03/10/2025"
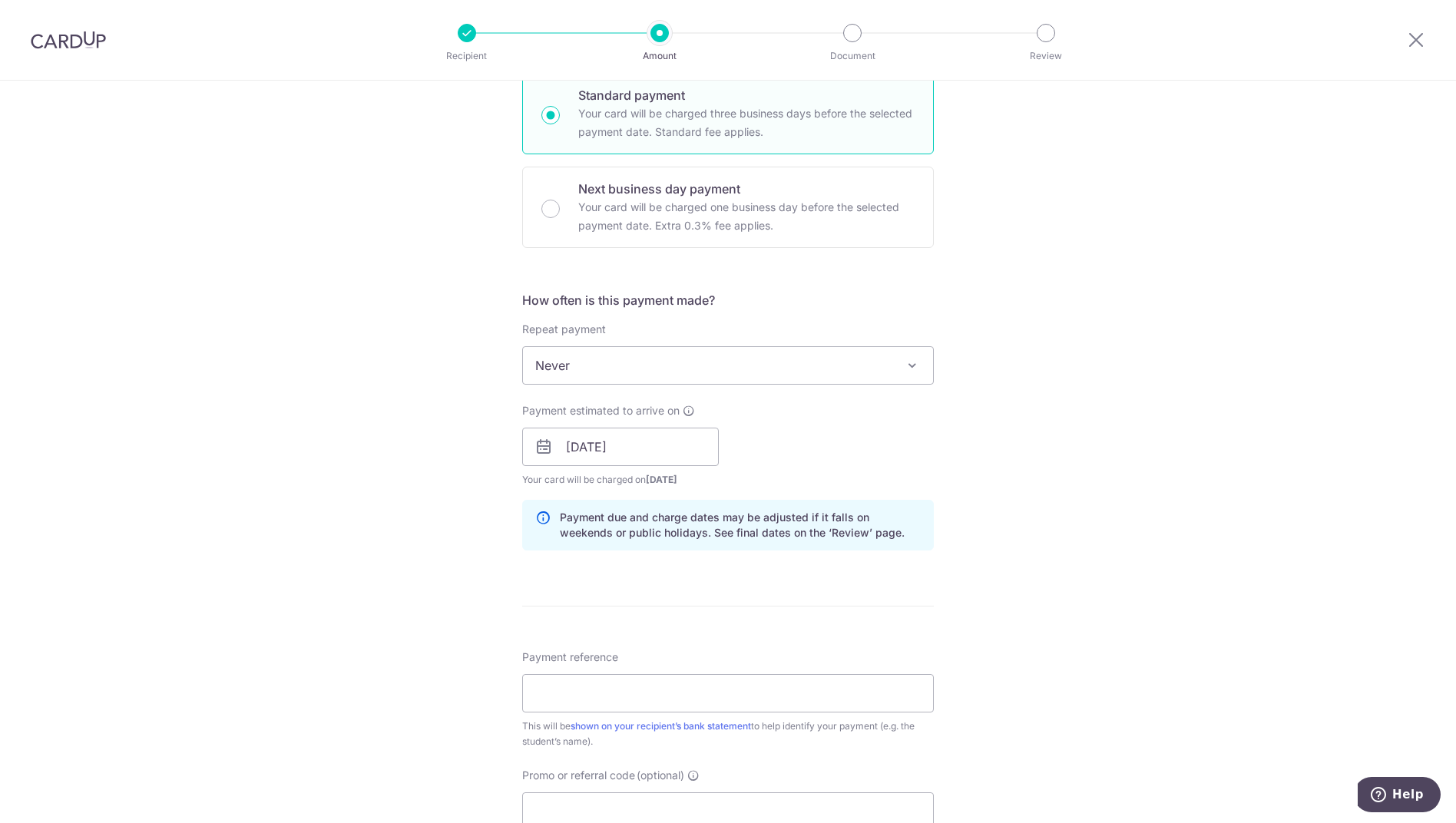
click at [1032, 420] on div "Tell us more about your payment Enter payment amount SGD 4,812.56 4812.56 Selec…" at bounding box center [728, 422] width 1456 height 1452
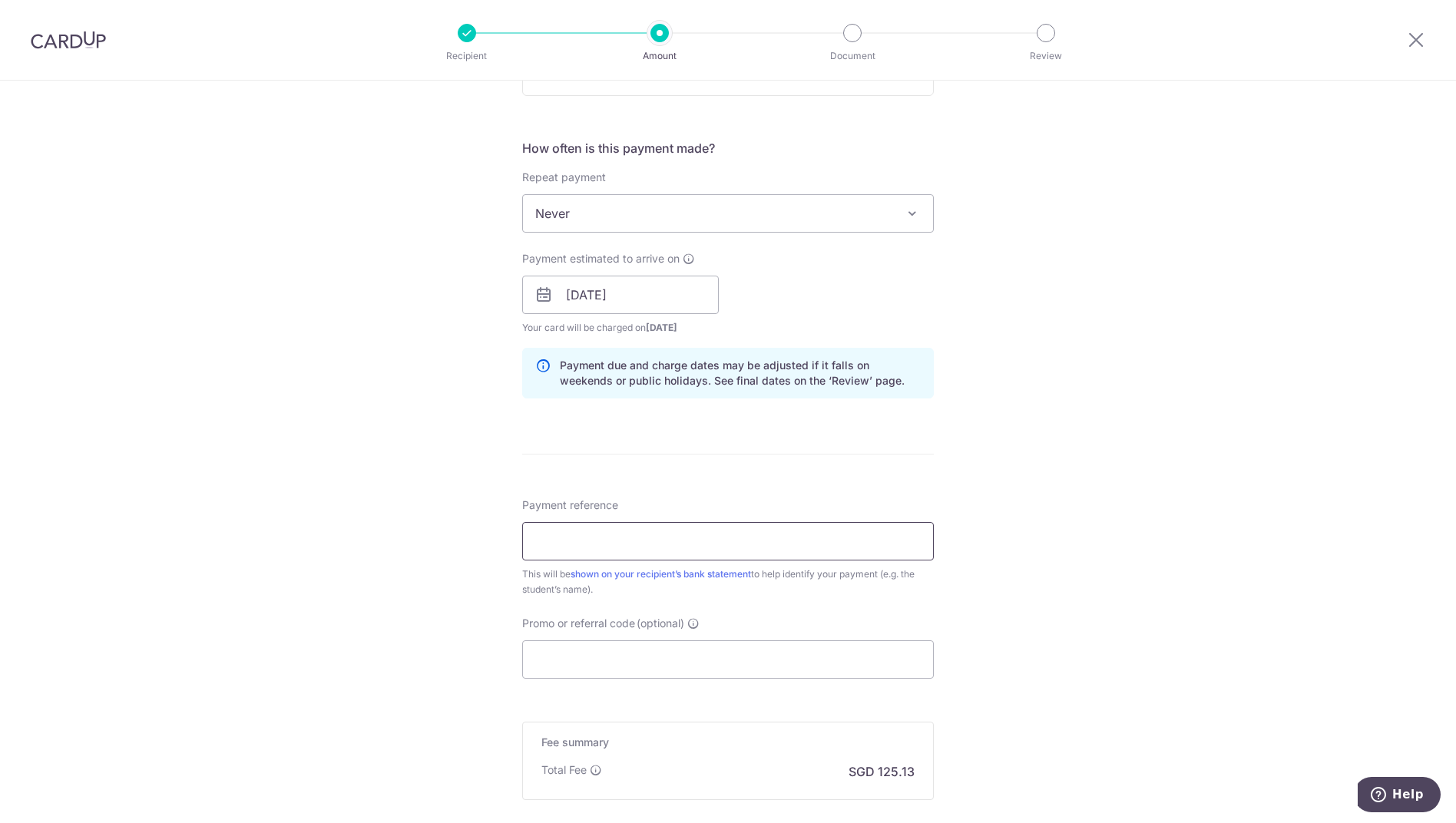
scroll to position [538, 0]
click at [582, 546] on input "Payment reference" at bounding box center [728, 540] width 411 height 39
paste input "DEM-INV2508-31904"
type input "DEM-INV2508-31904"
click at [572, 665] on input "Promo or referral code (optional)" at bounding box center [728, 658] width 411 height 39
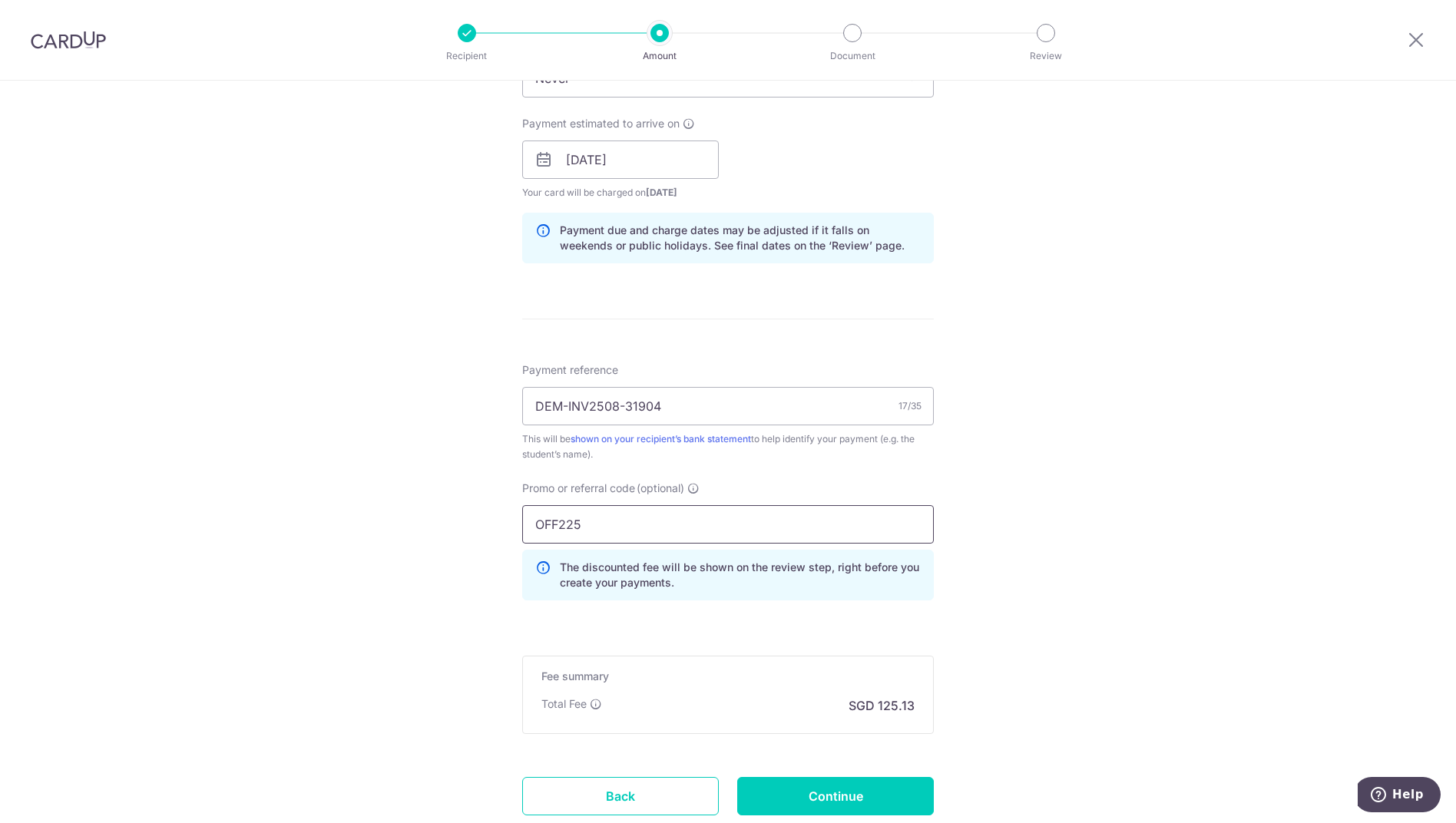
scroll to position [779, 0]
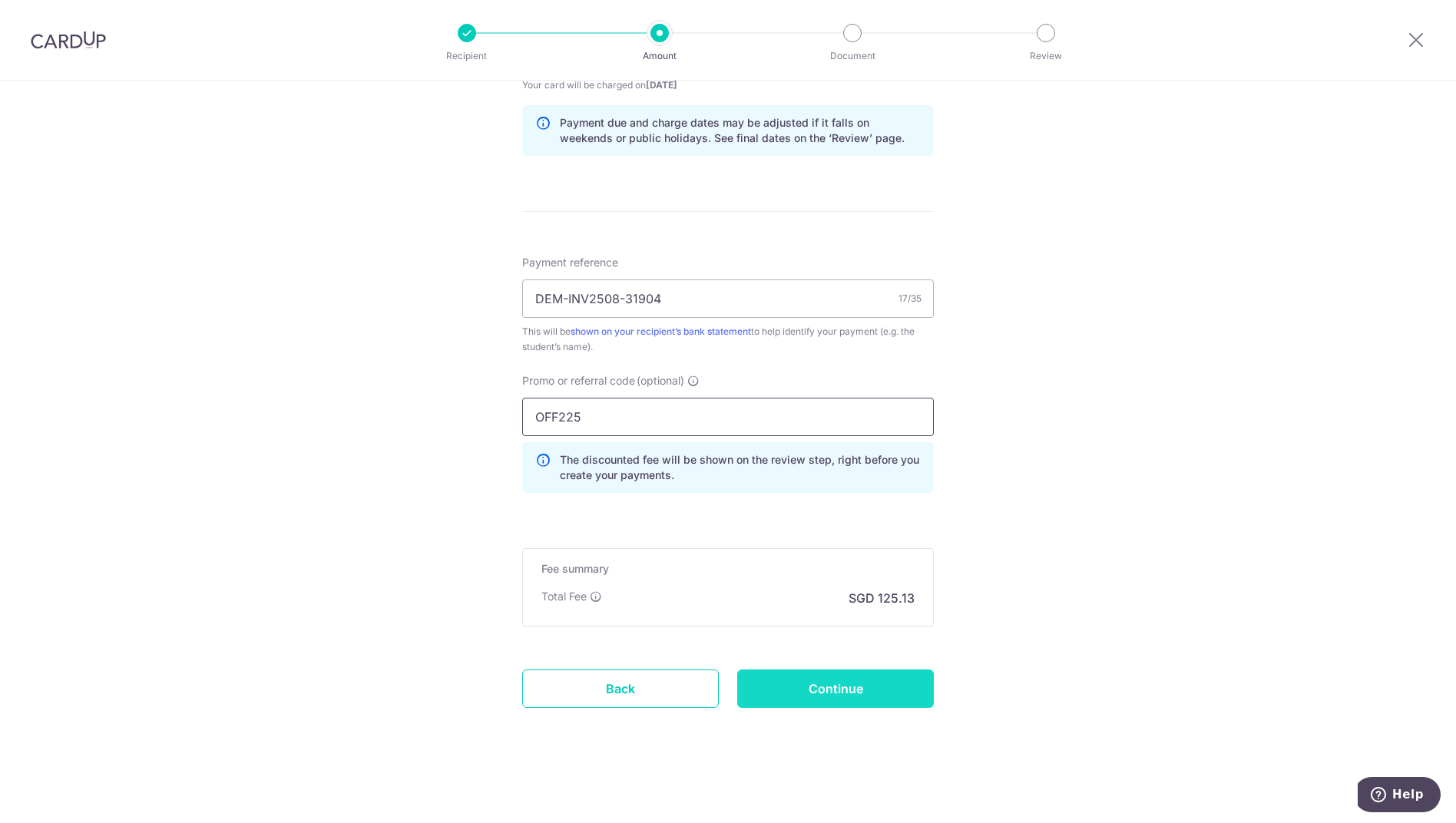
type input "OFF225"
click at [796, 681] on input "Continue" at bounding box center [835, 689] width 197 height 39
type input "Create Schedule"
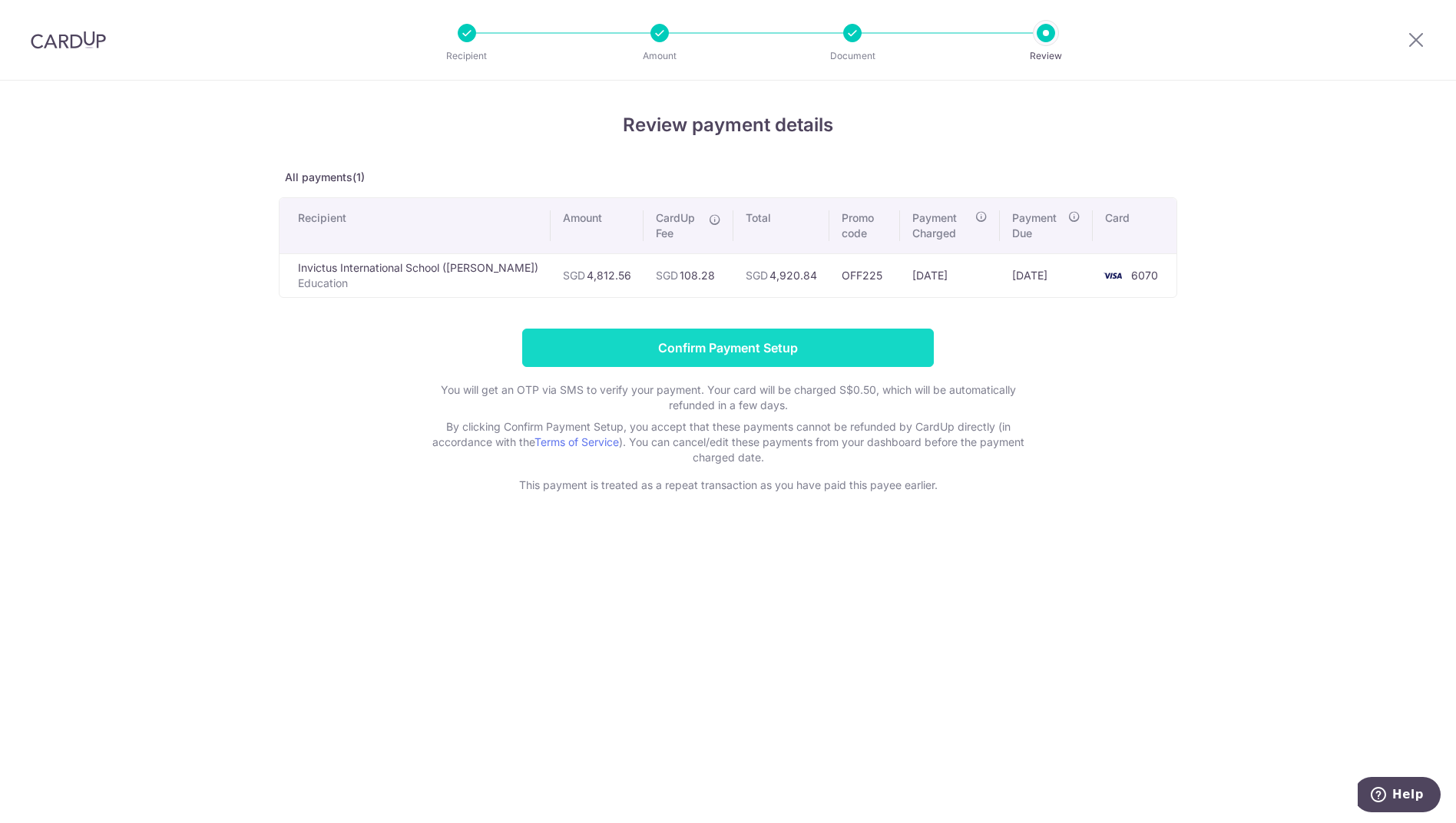
click at [815, 347] on input "Confirm Payment Setup" at bounding box center [728, 348] width 411 height 39
